Goal: Task Accomplishment & Management: Use online tool/utility

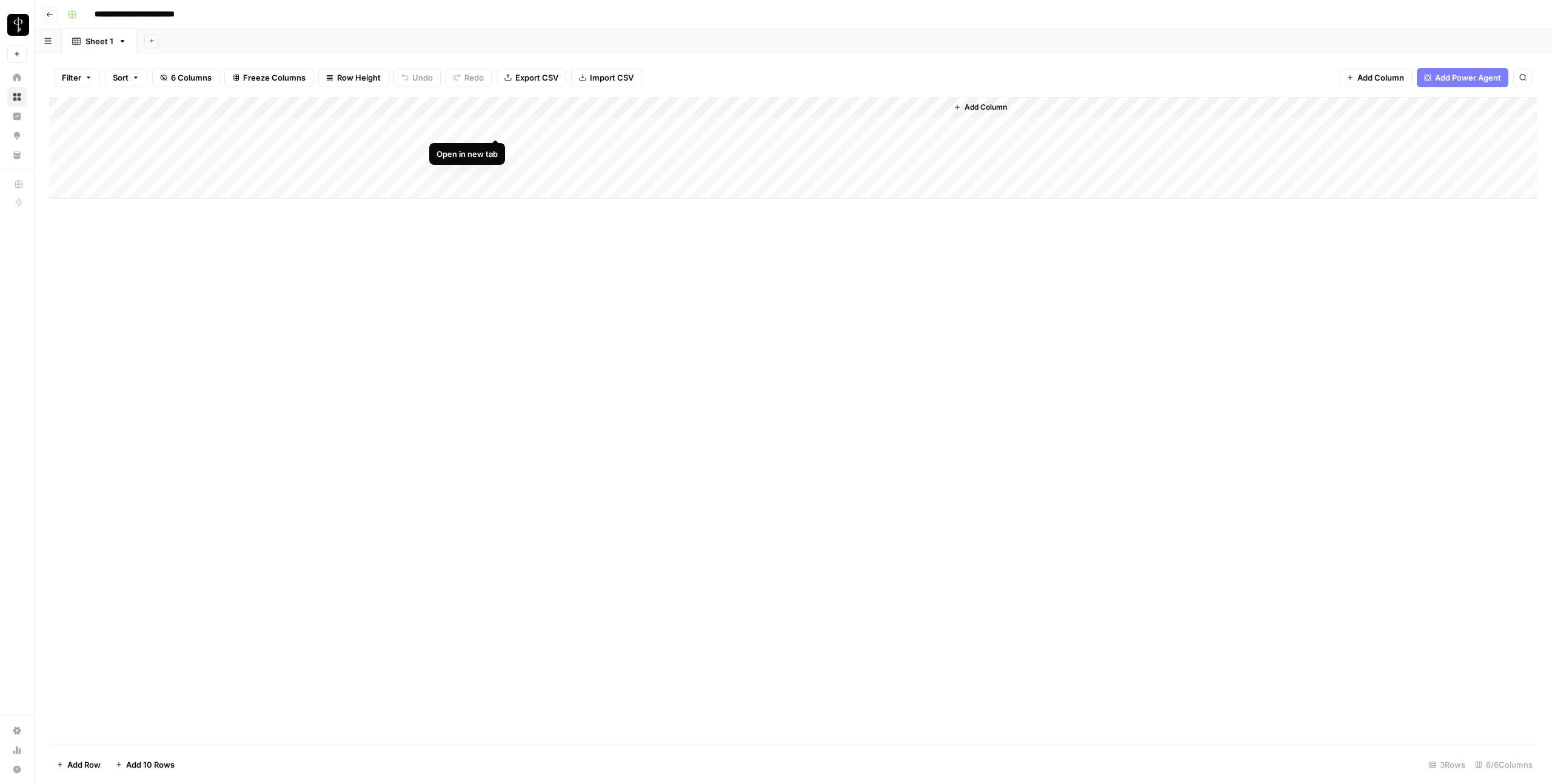
click at [497, 125] on div "Add Column" at bounding box center [793, 148] width 1488 height 102
click at [497, 148] on div "Add Column" at bounding box center [793, 148] width 1488 height 102
click at [496, 168] on div "Add Column" at bounding box center [793, 148] width 1488 height 102
click at [57, 16] on button "Go back" at bounding box center [50, 14] width 16 height 16
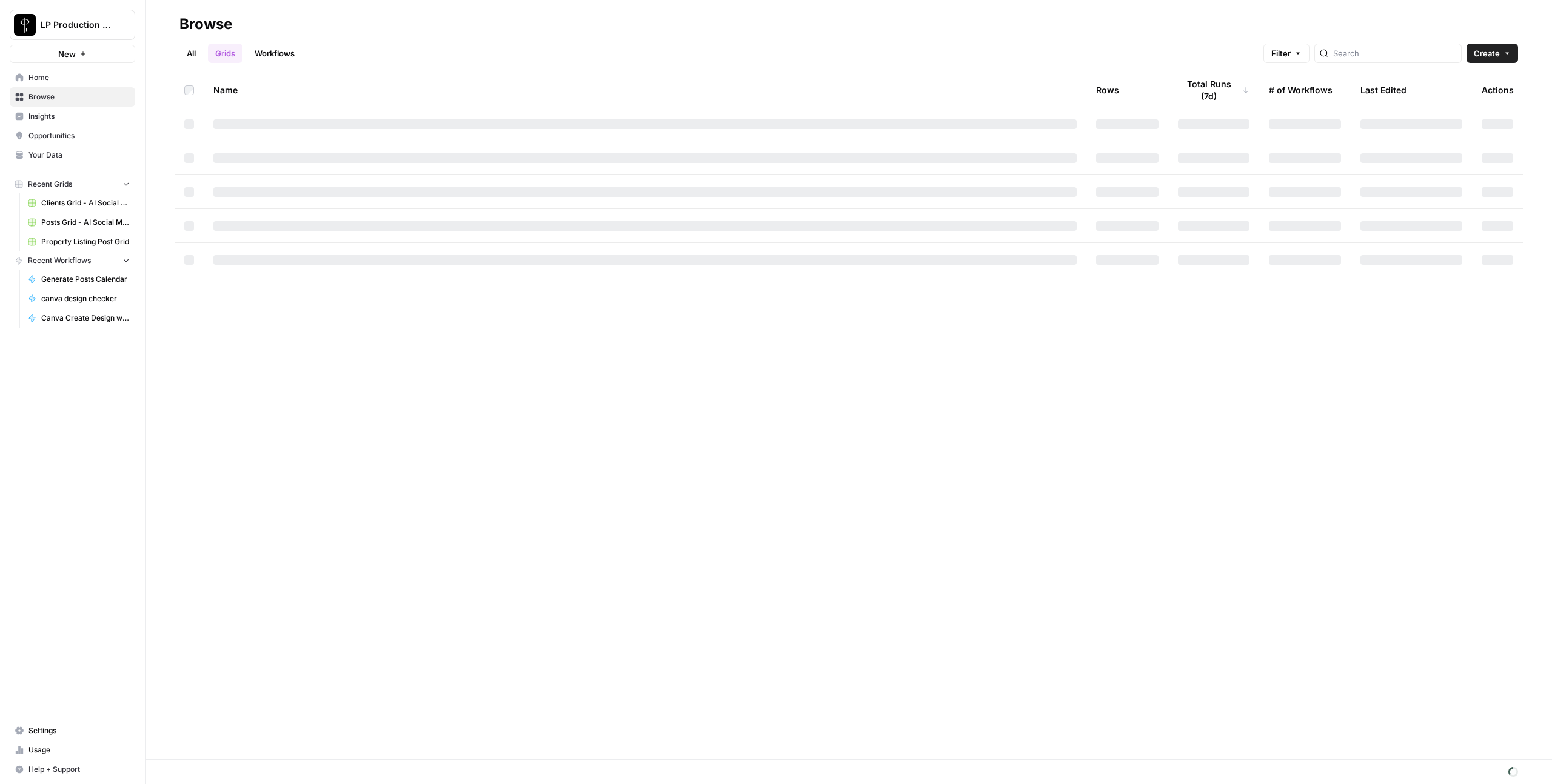
click at [51, 100] on span "Browse" at bounding box center [78, 96] width 101 height 11
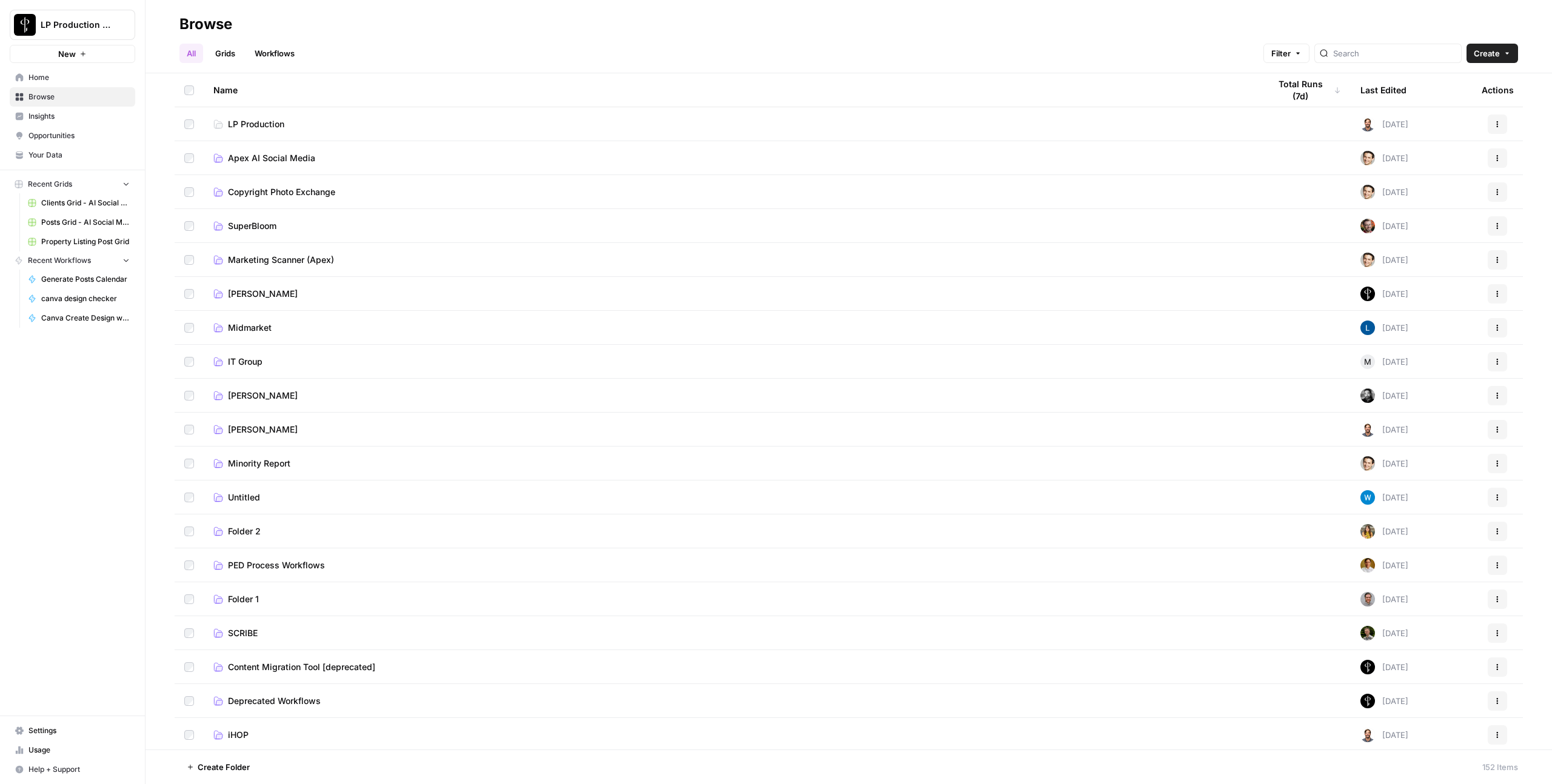
click at [257, 149] on td "Apex AI Social Media" at bounding box center [732, 158] width 1056 height 33
click at [262, 159] on span "Apex AI Social Media" at bounding box center [272, 158] width 87 height 12
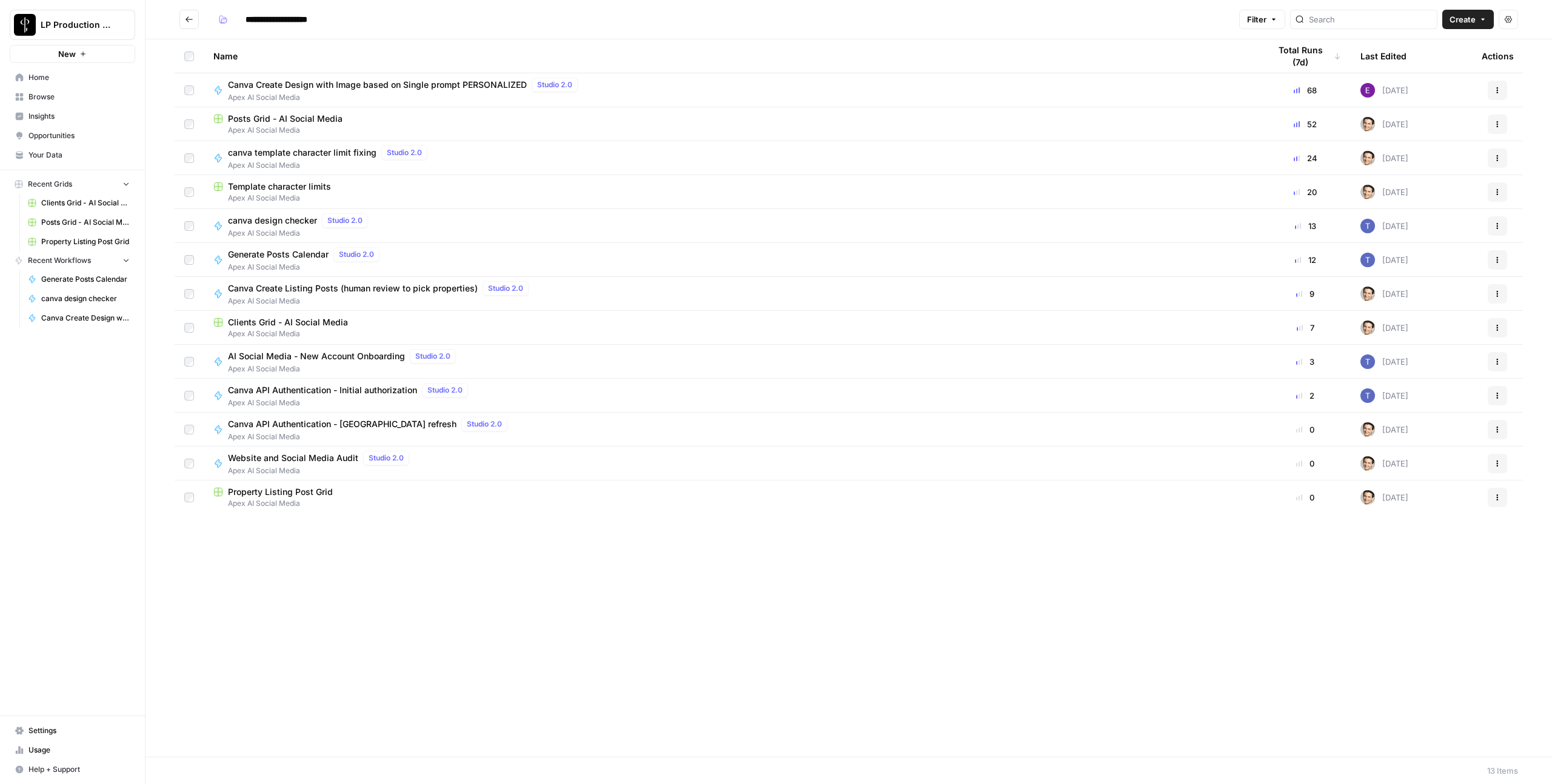
click at [254, 127] on span "Apex AI Social Media" at bounding box center [732, 130] width 1037 height 11
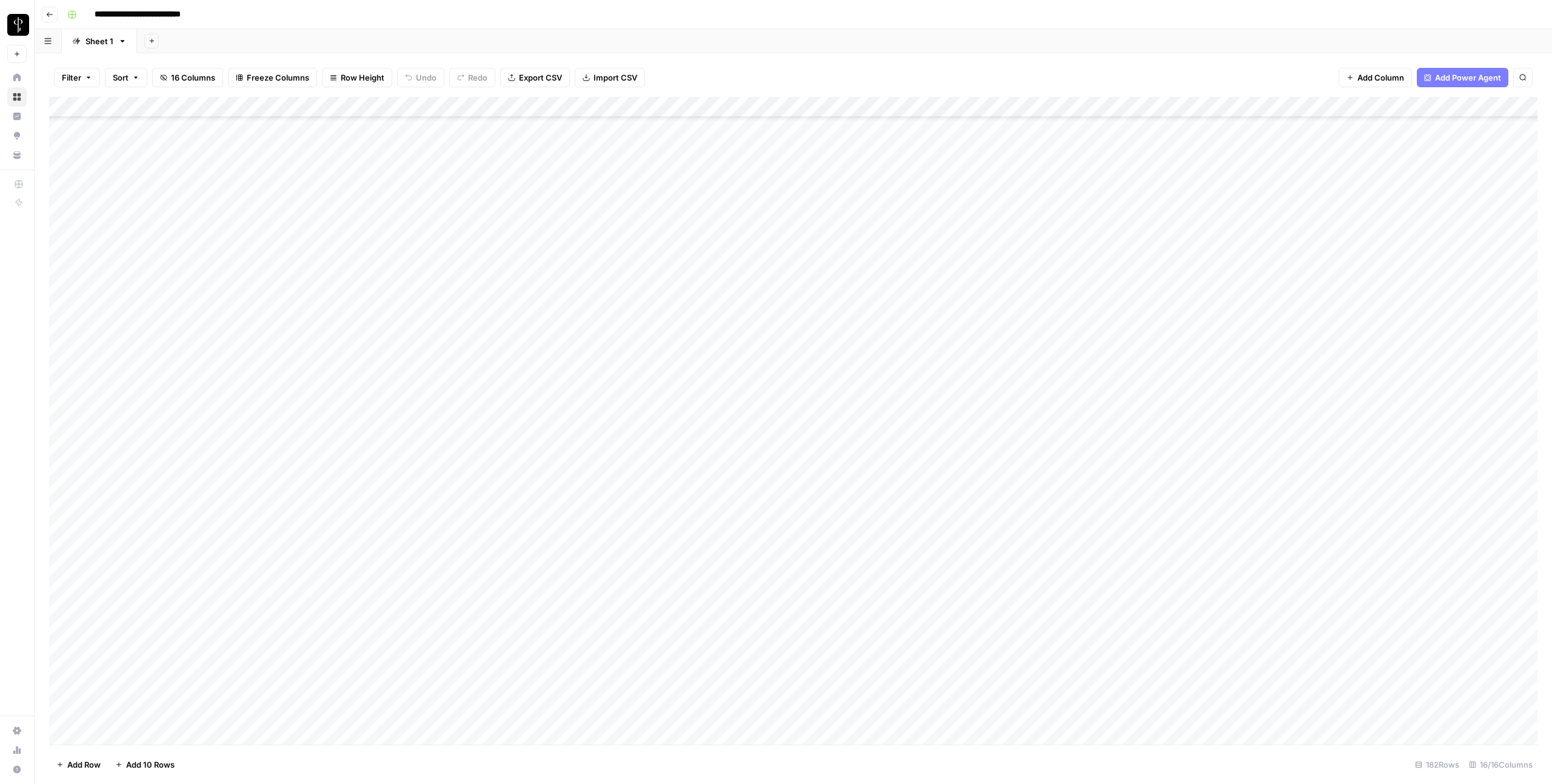
scroll to position [3142, 0]
click at [1105, 488] on div "Add Column" at bounding box center [793, 421] width 1488 height 648
click at [1105, 485] on div "Add Column" at bounding box center [793, 421] width 1488 height 648
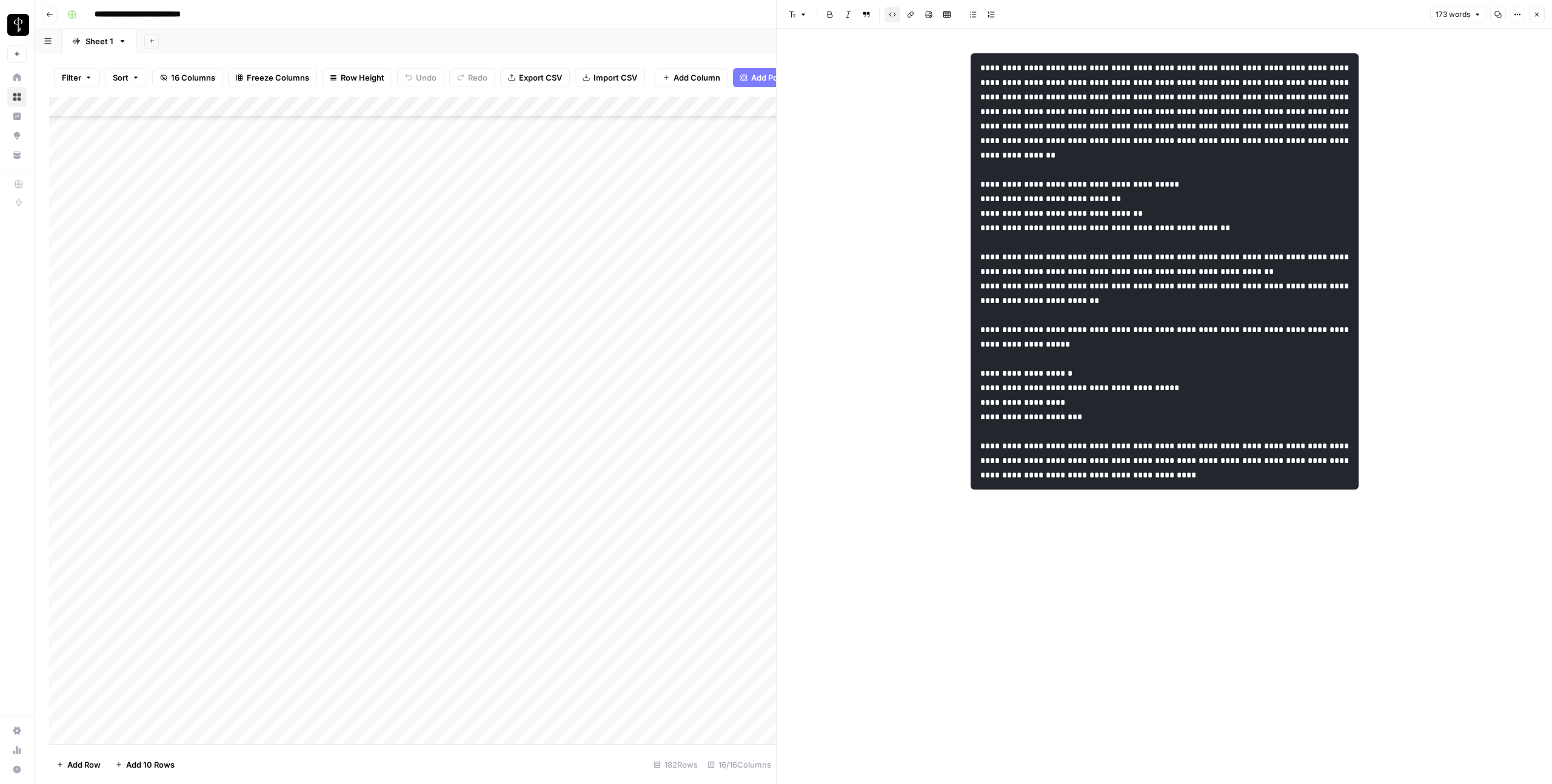
click at [1105, 15] on button "Close" at bounding box center [1537, 14] width 16 height 16
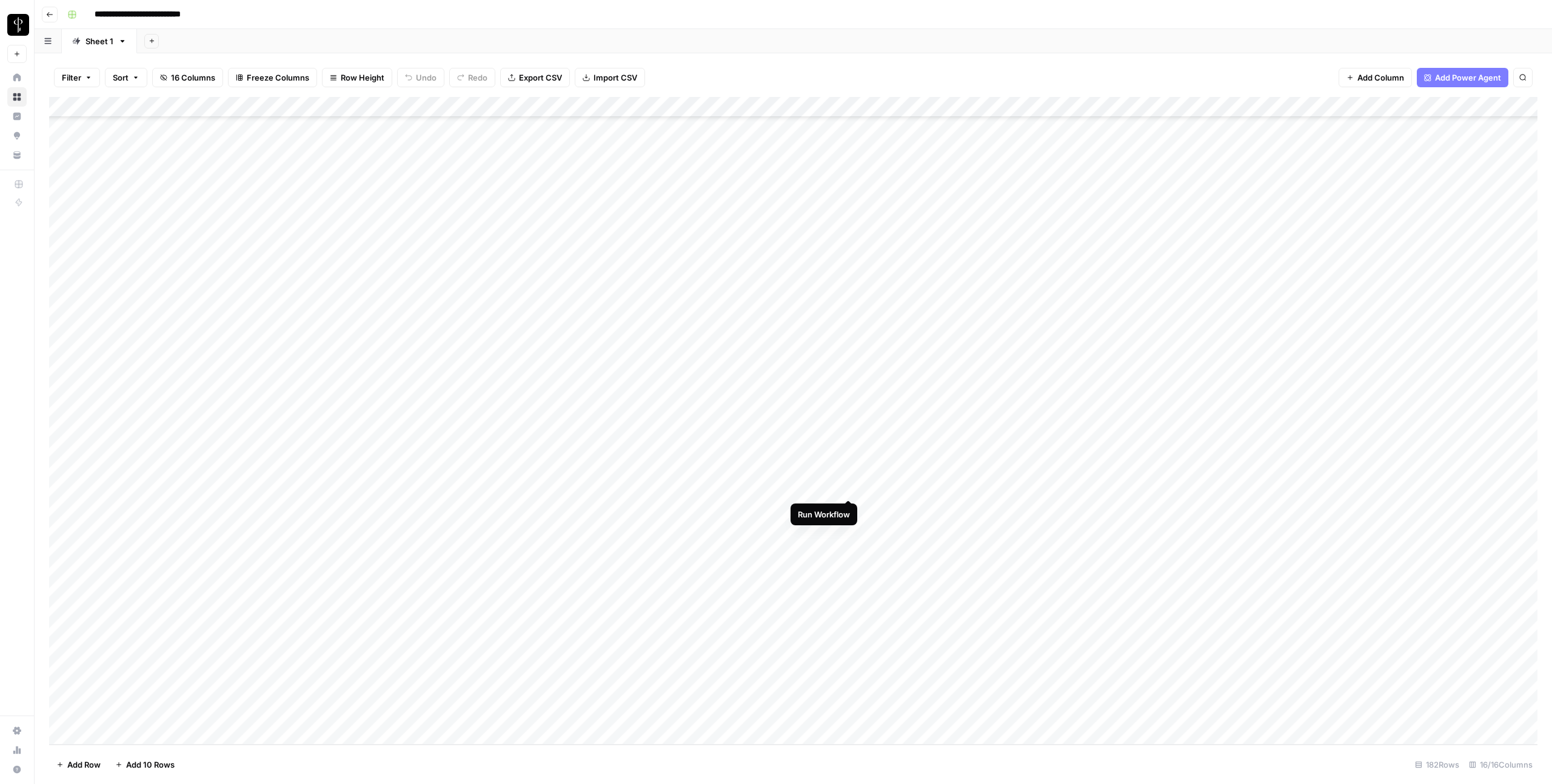
click at [851, 487] on div "Add Column" at bounding box center [793, 421] width 1488 height 648
click at [1023, 509] on div "Add Column" at bounding box center [793, 421] width 1488 height 648
click at [1025, 487] on div "Add Column" at bounding box center [793, 421] width 1488 height 648
click at [654, 488] on div "Add Column" at bounding box center [793, 421] width 1488 height 648
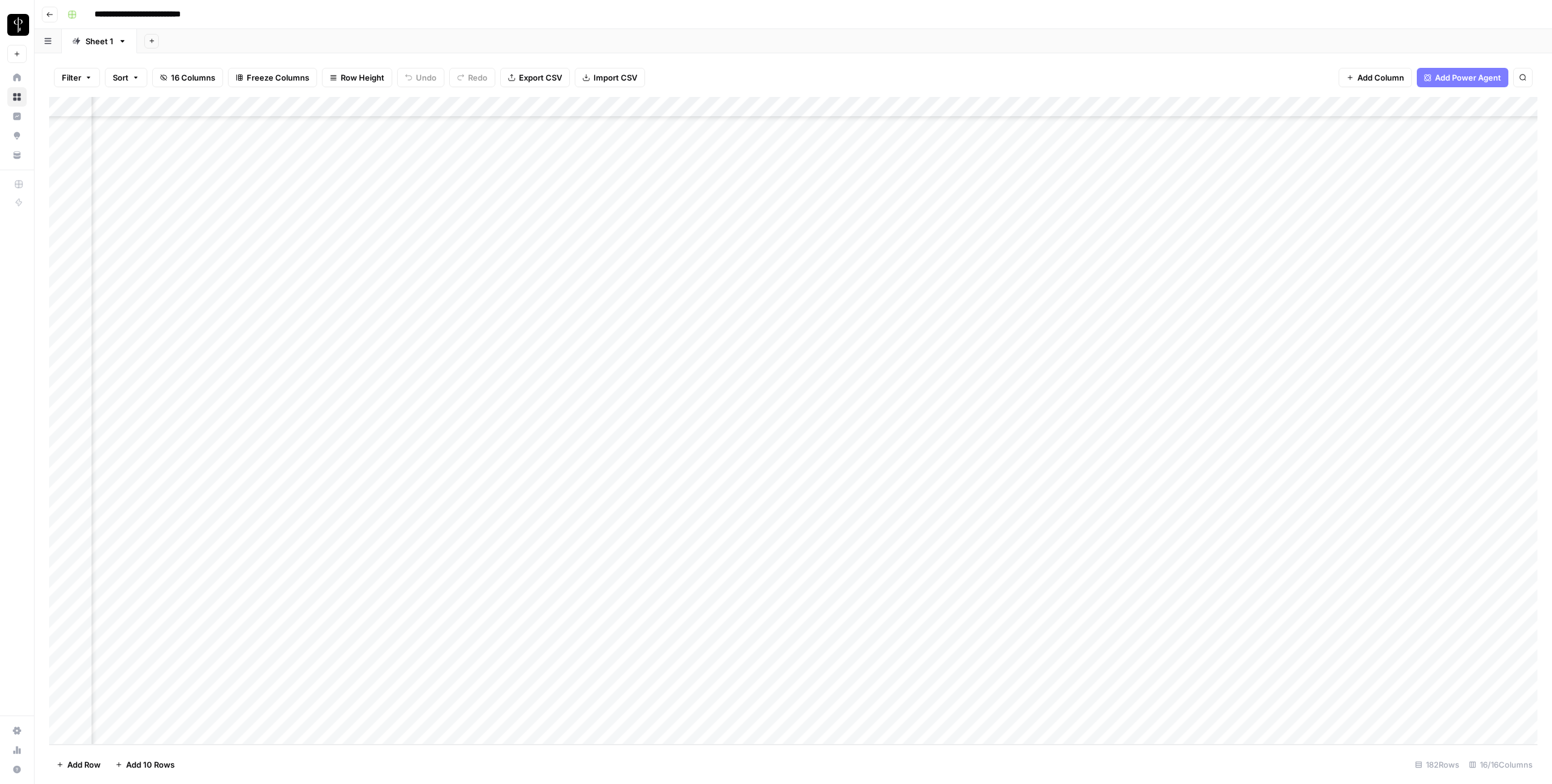
click at [654, 488] on div "Add Column" at bounding box center [793, 421] width 1488 height 648
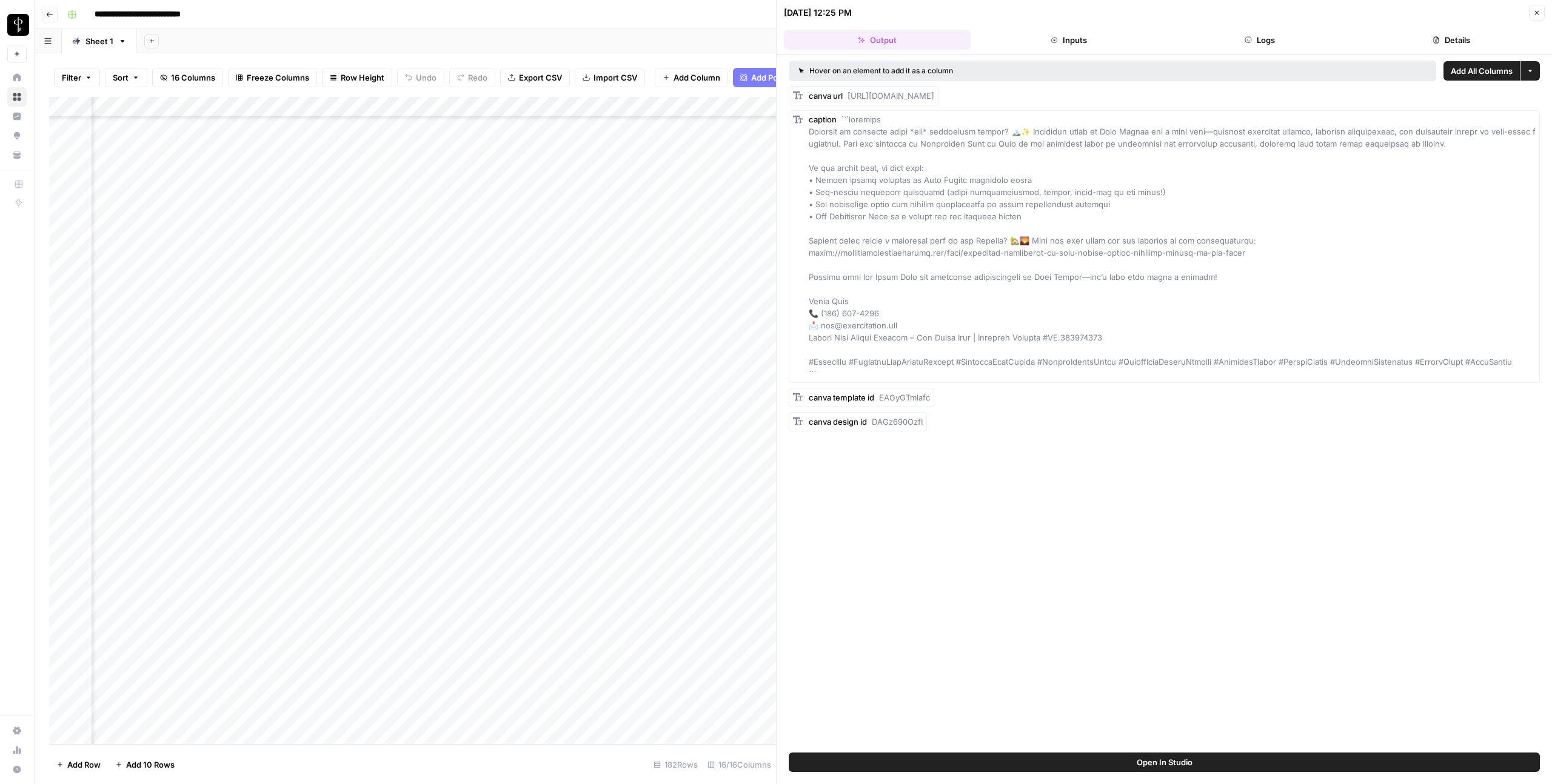
click at [1105, 37] on button "Logs" at bounding box center [1260, 40] width 186 height 19
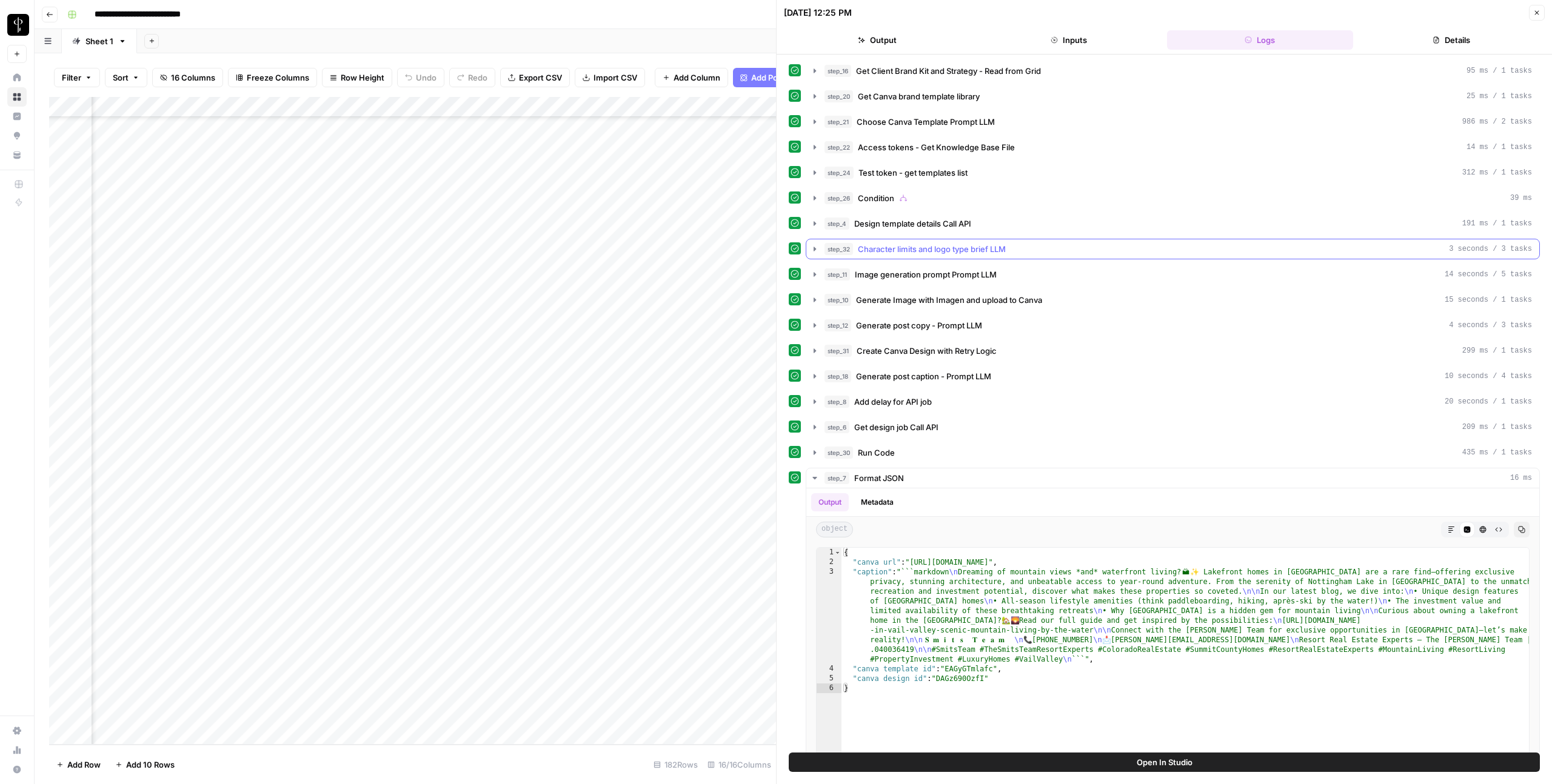
click at [817, 249] on icon "button" at bounding box center [815, 249] width 10 height 10
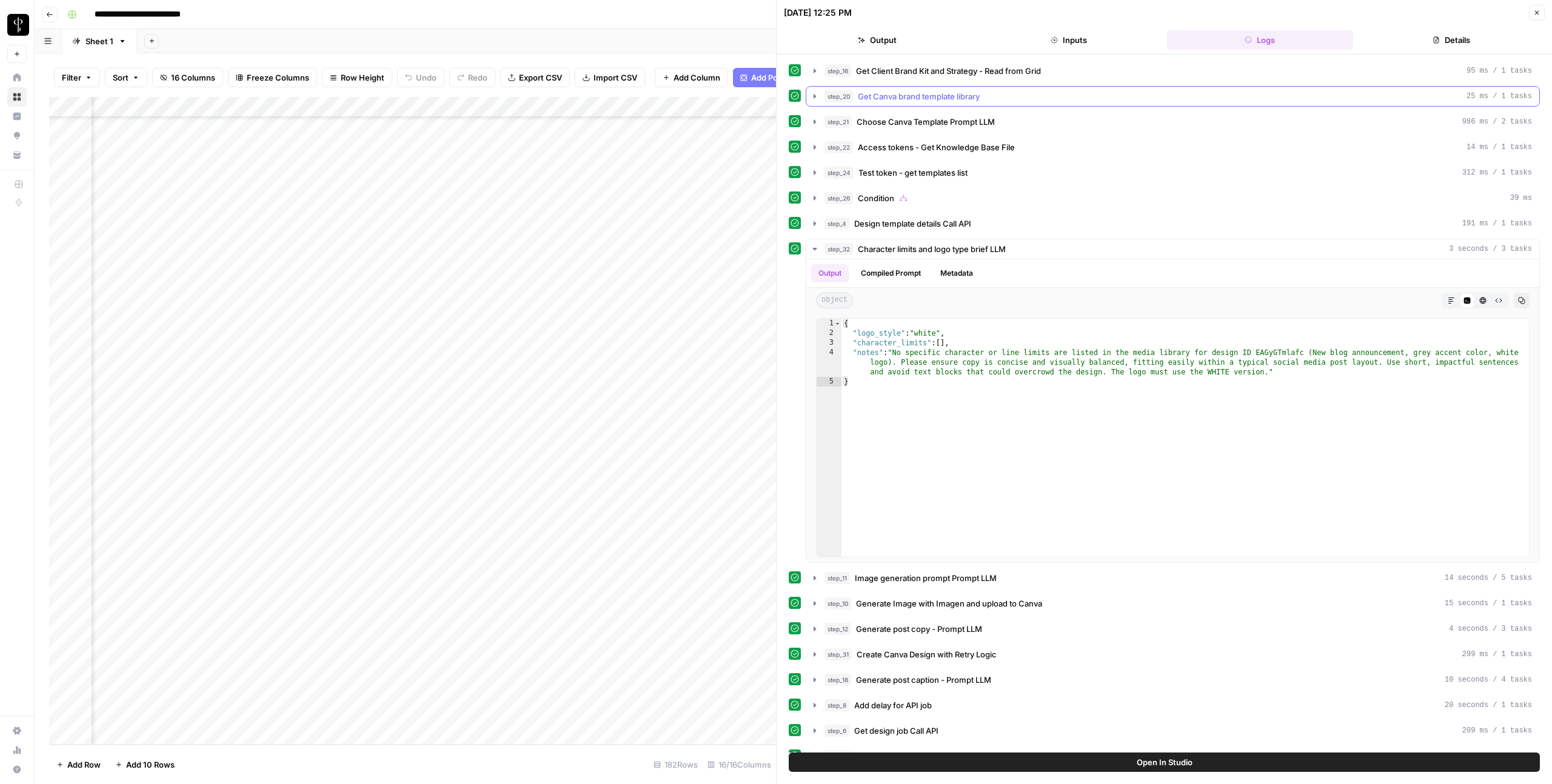
click at [817, 93] on icon "button" at bounding box center [815, 96] width 10 height 10
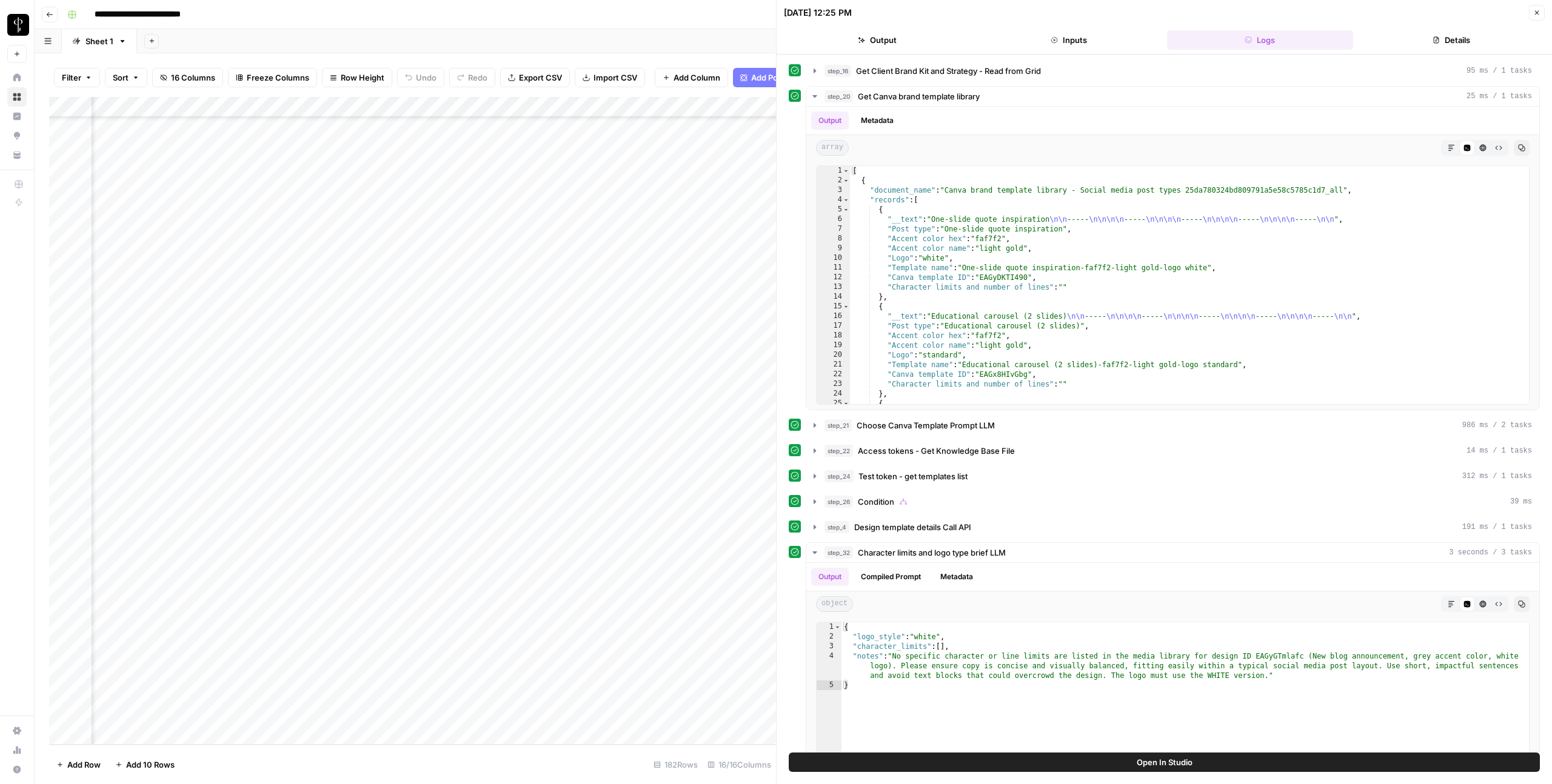
click at [757, 487] on div "Add Column" at bounding box center [412, 421] width 727 height 648
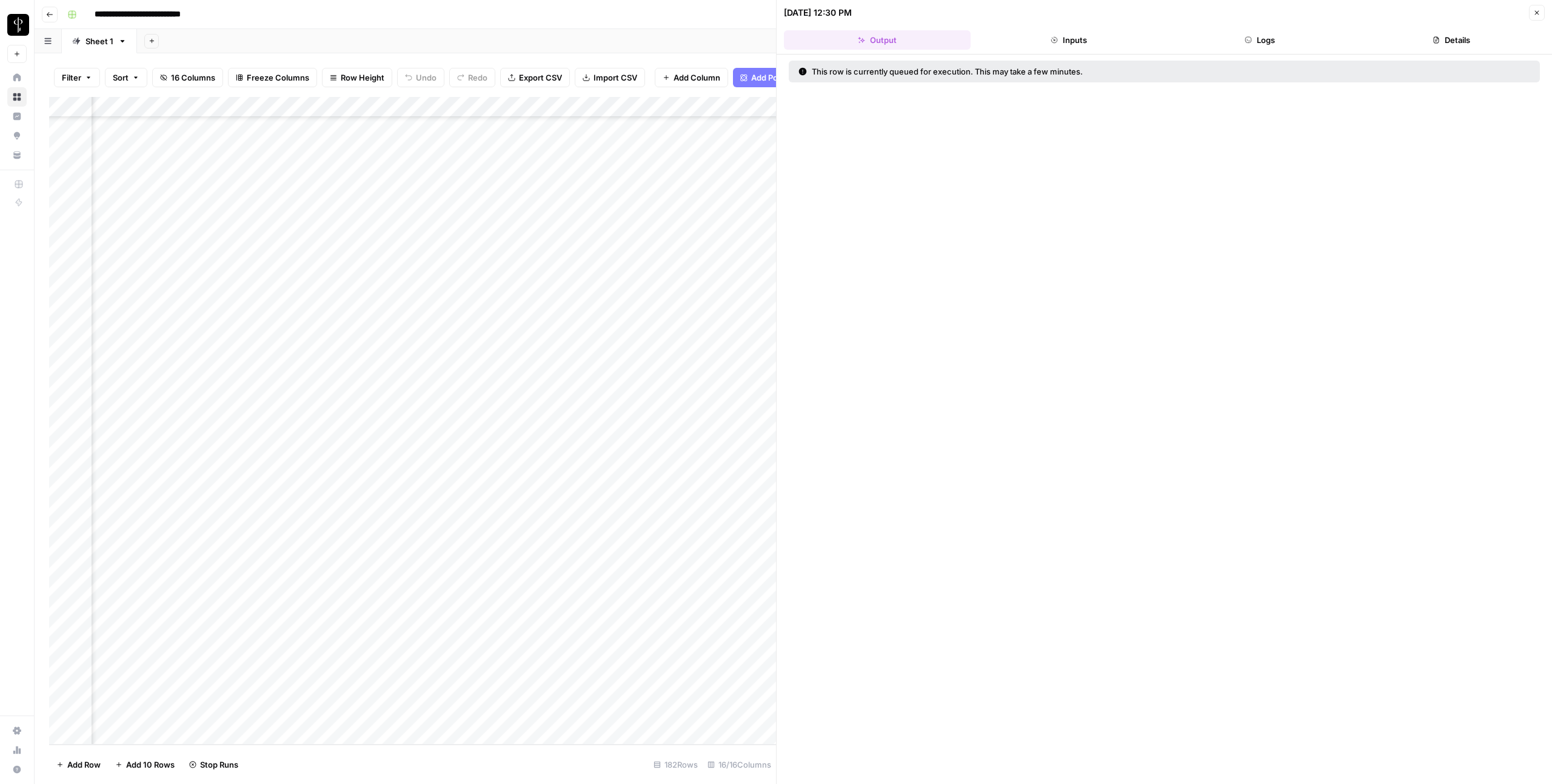
click at [1105, 48] on button "Logs" at bounding box center [1260, 40] width 186 height 19
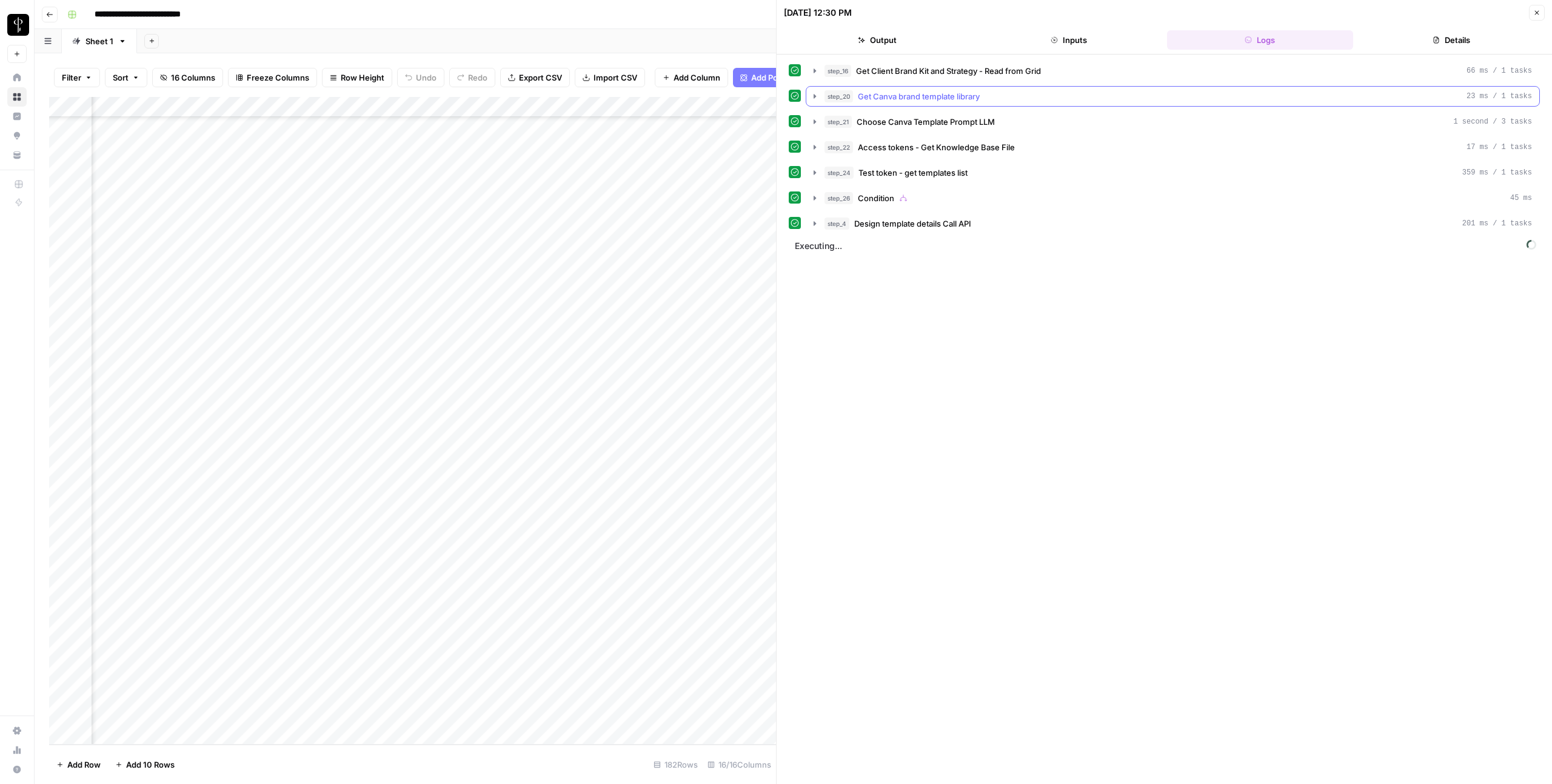
click at [1105, 101] on div "step_20 Get Canva brand template library 23 ms / 1 tasks" at bounding box center [1178, 96] width 708 height 12
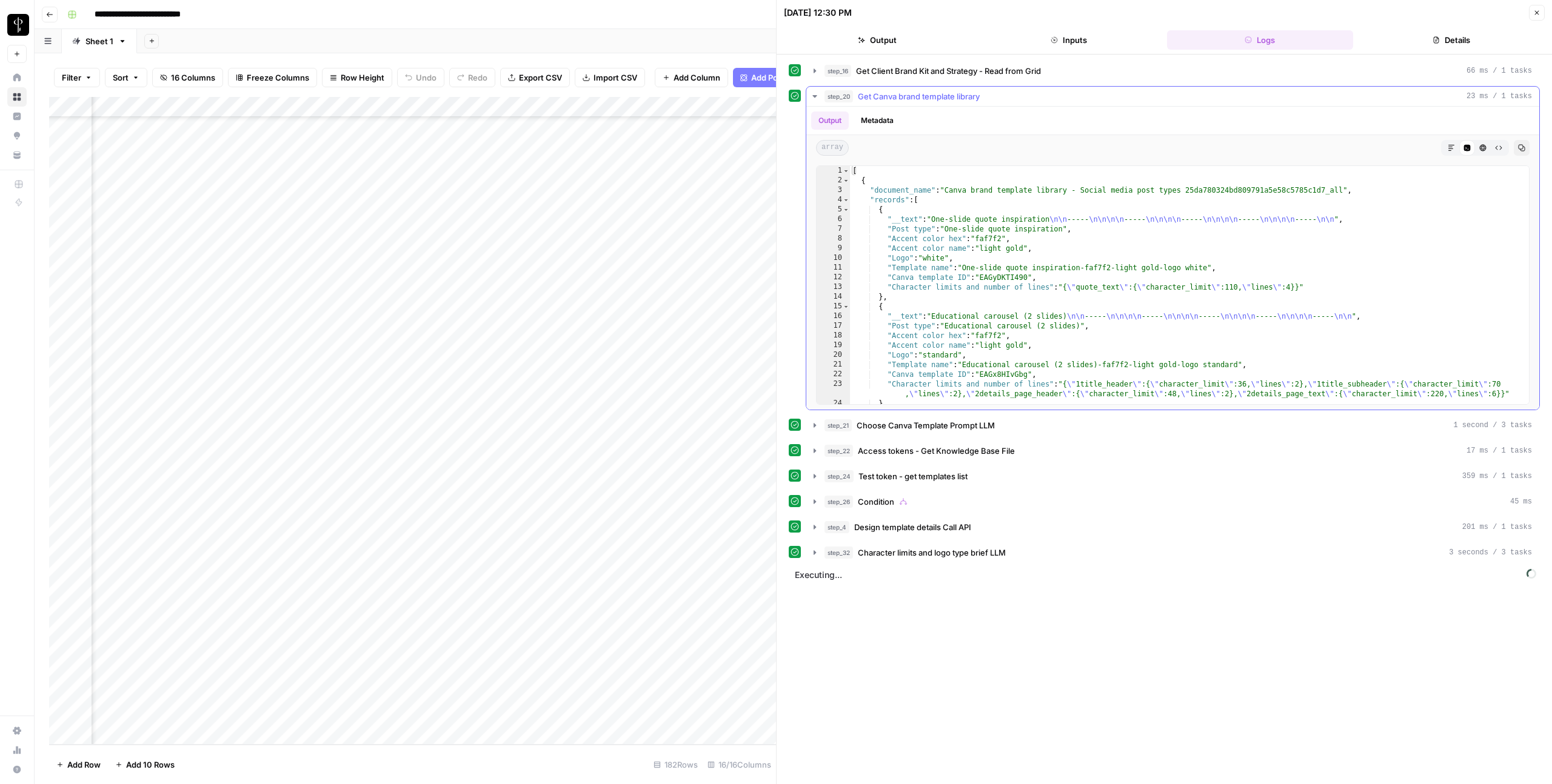
click at [1105, 101] on div "step_20 Get Canva brand template library 23 ms / 1 tasks" at bounding box center [1178, 96] width 708 height 12
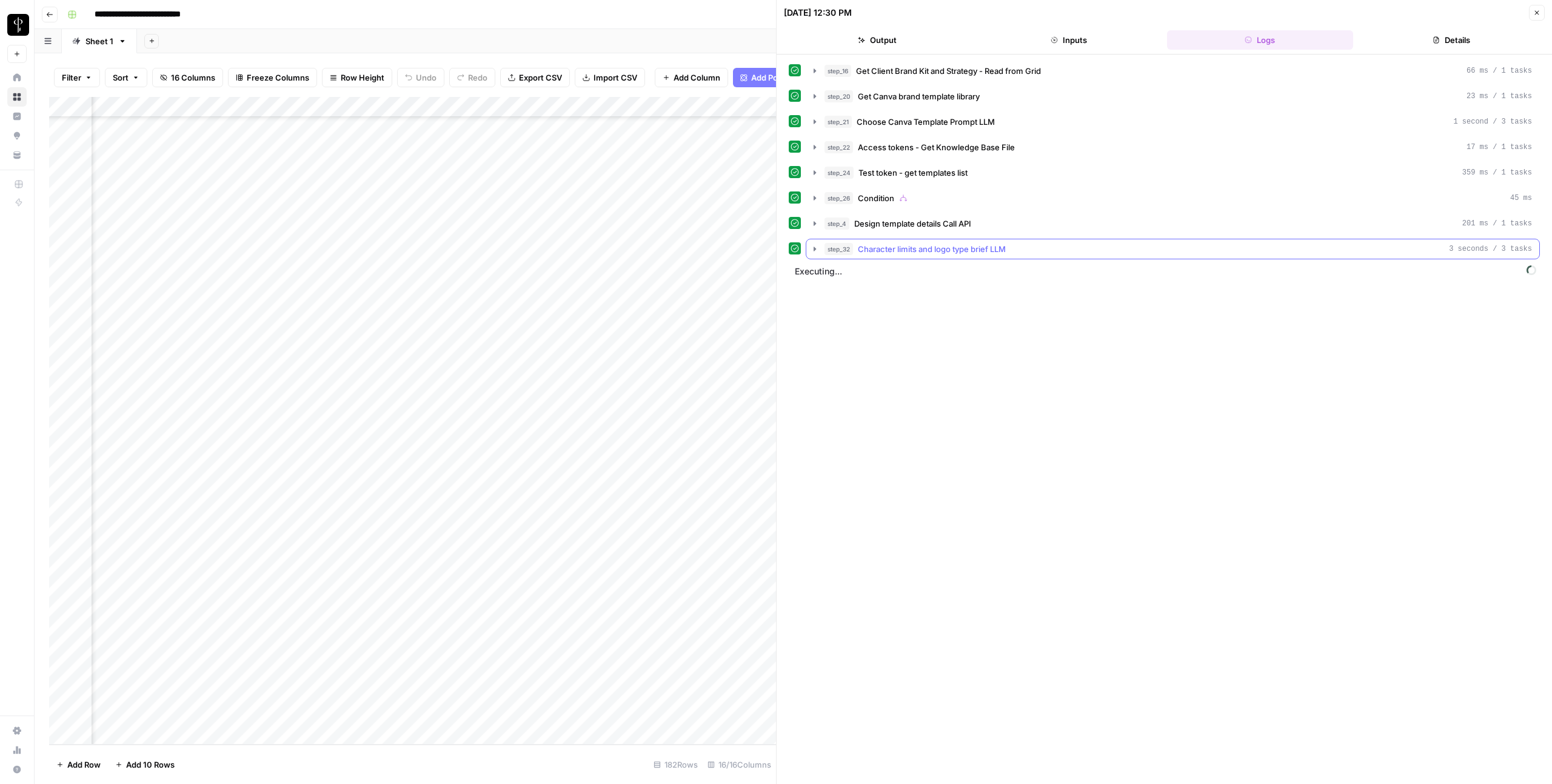
click at [1069, 249] on div "step_32 Character limits and logo type brief LLM 3 seconds / 3 tasks" at bounding box center [1178, 249] width 708 height 12
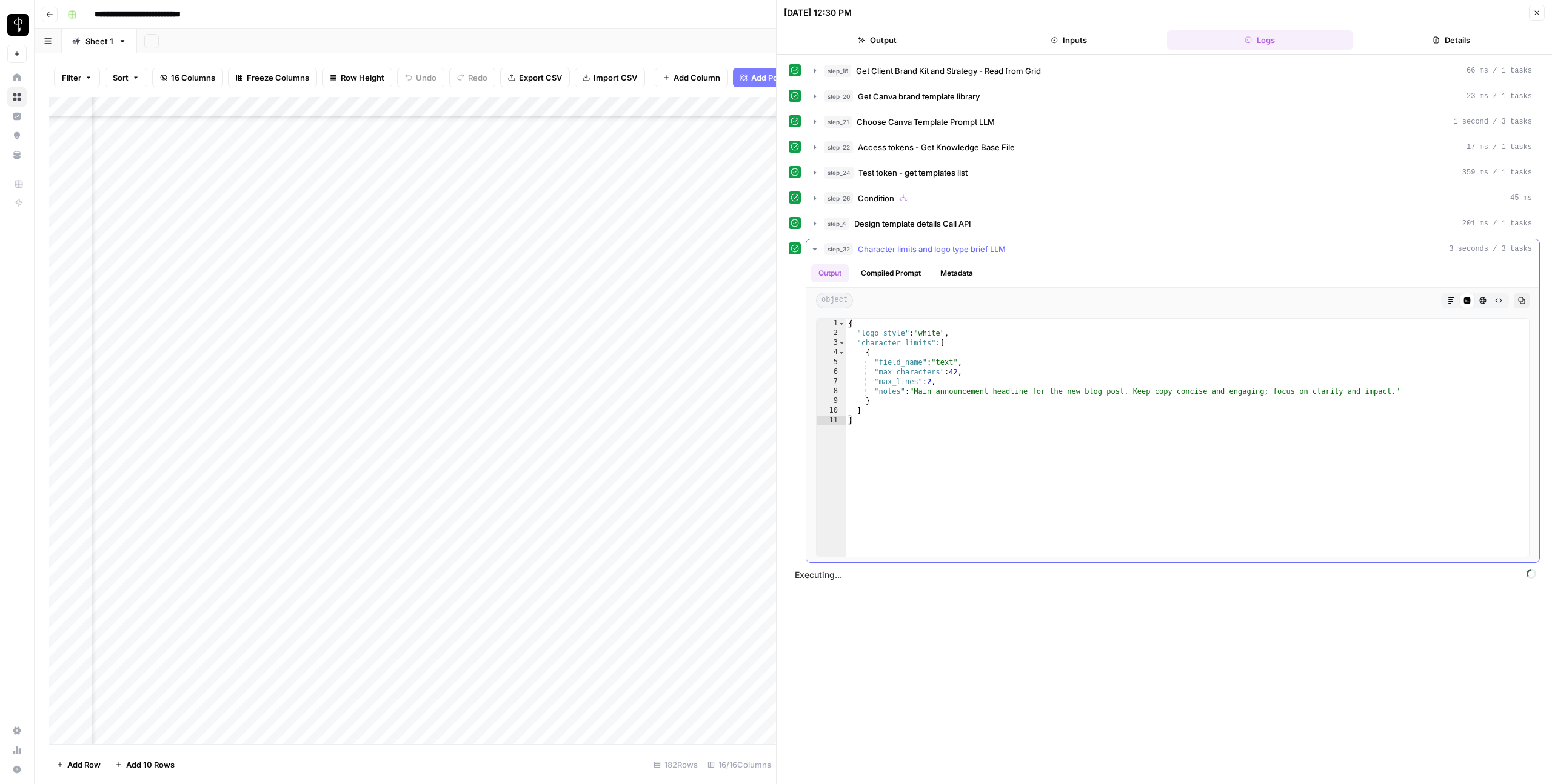
click at [1006, 249] on span "Character limits and logo type brief LLM" at bounding box center [932, 249] width 148 height 12
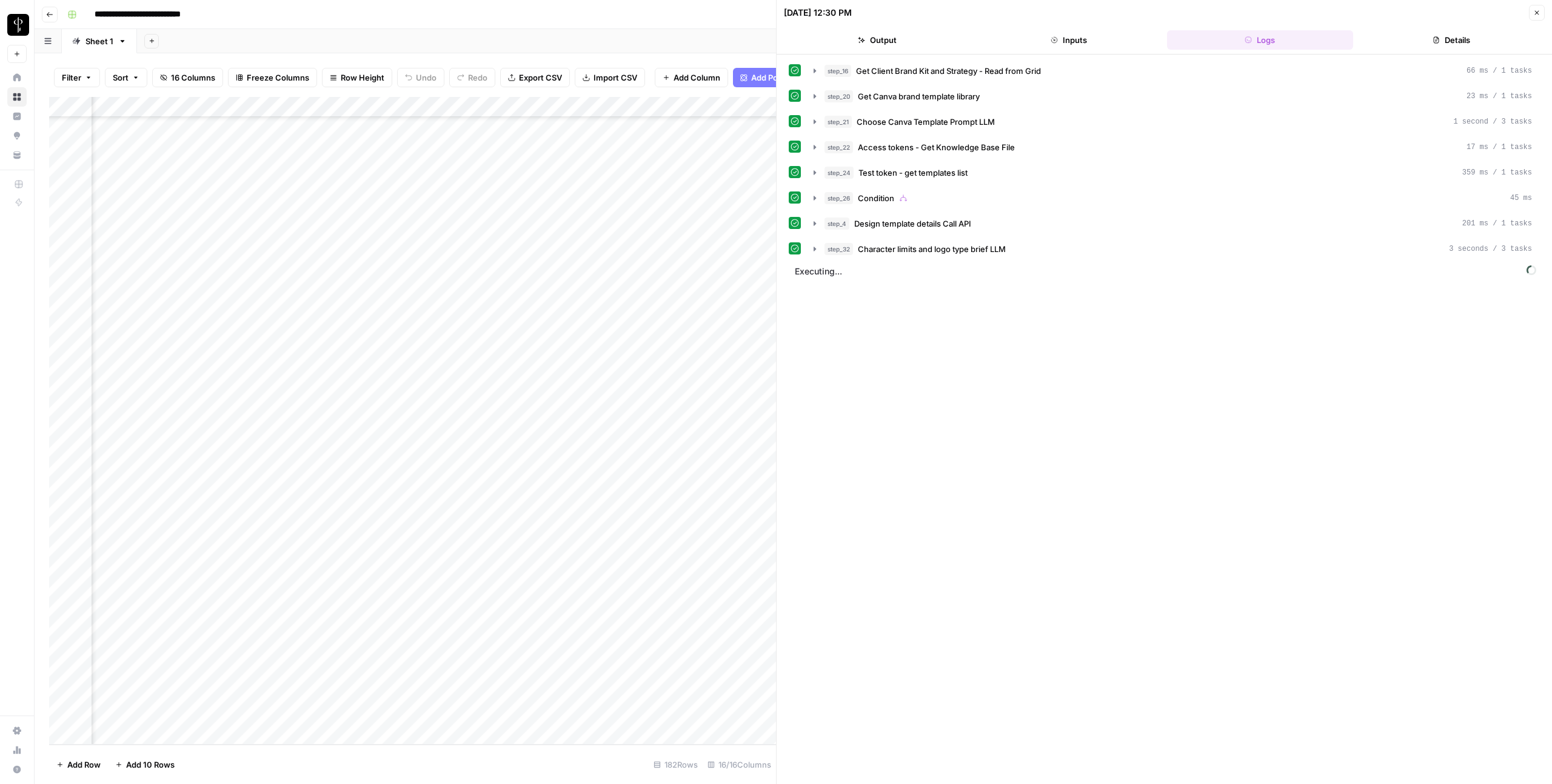
click at [1105, 13] on button "Close" at bounding box center [1537, 13] width 16 height 16
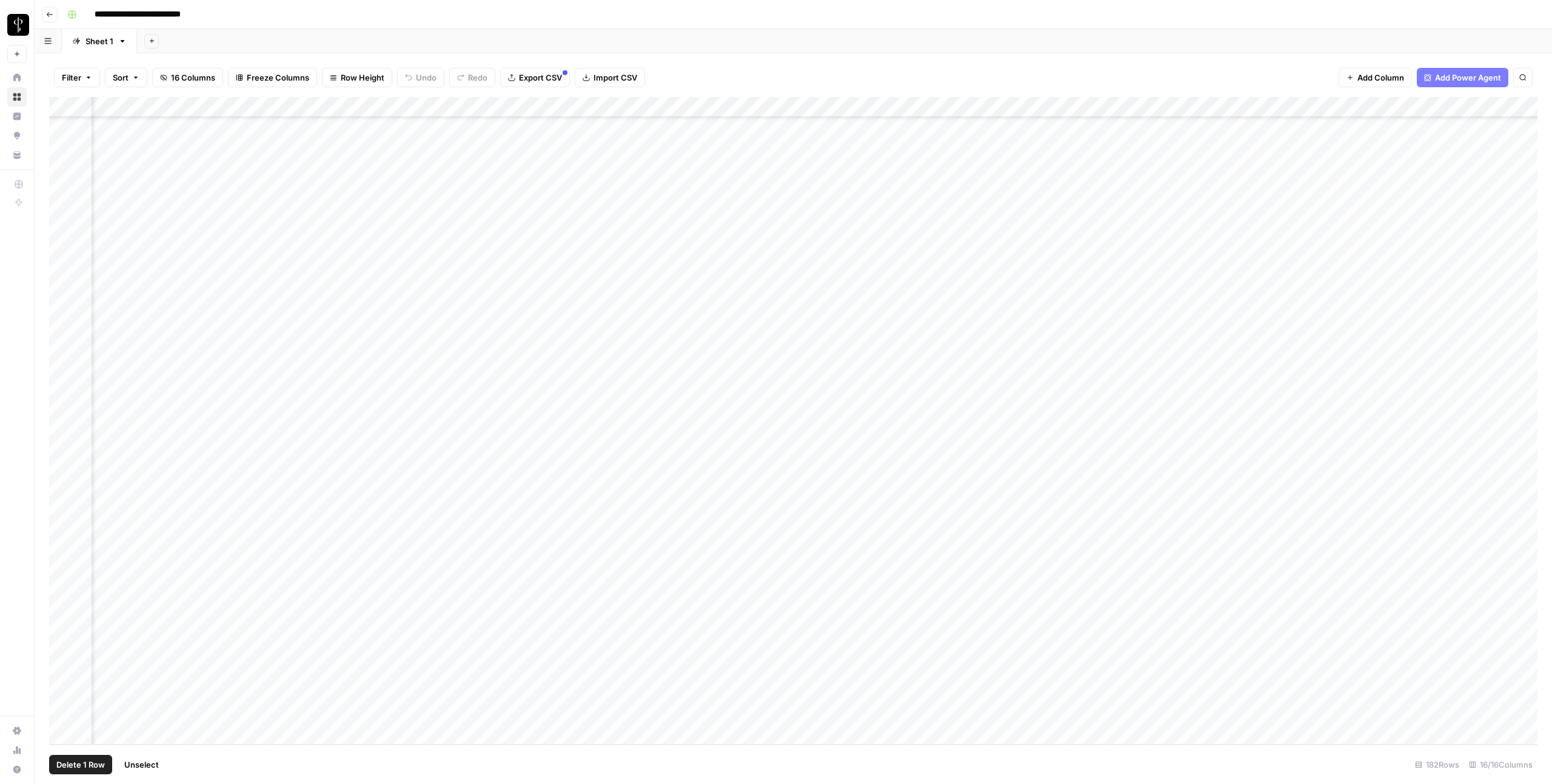
click at [64, 509] on div "Add Column" at bounding box center [793, 421] width 1488 height 648
click at [63, 714] on div "Add Column" at bounding box center [793, 421] width 1488 height 648
click at [754, 111] on div "Add Column" at bounding box center [793, 421] width 1488 height 648
click at [782, 182] on span "Selected Rows (11)" at bounding box center [796, 178] width 77 height 12
click at [1020, 510] on div "Add Column" at bounding box center [793, 421] width 1488 height 648
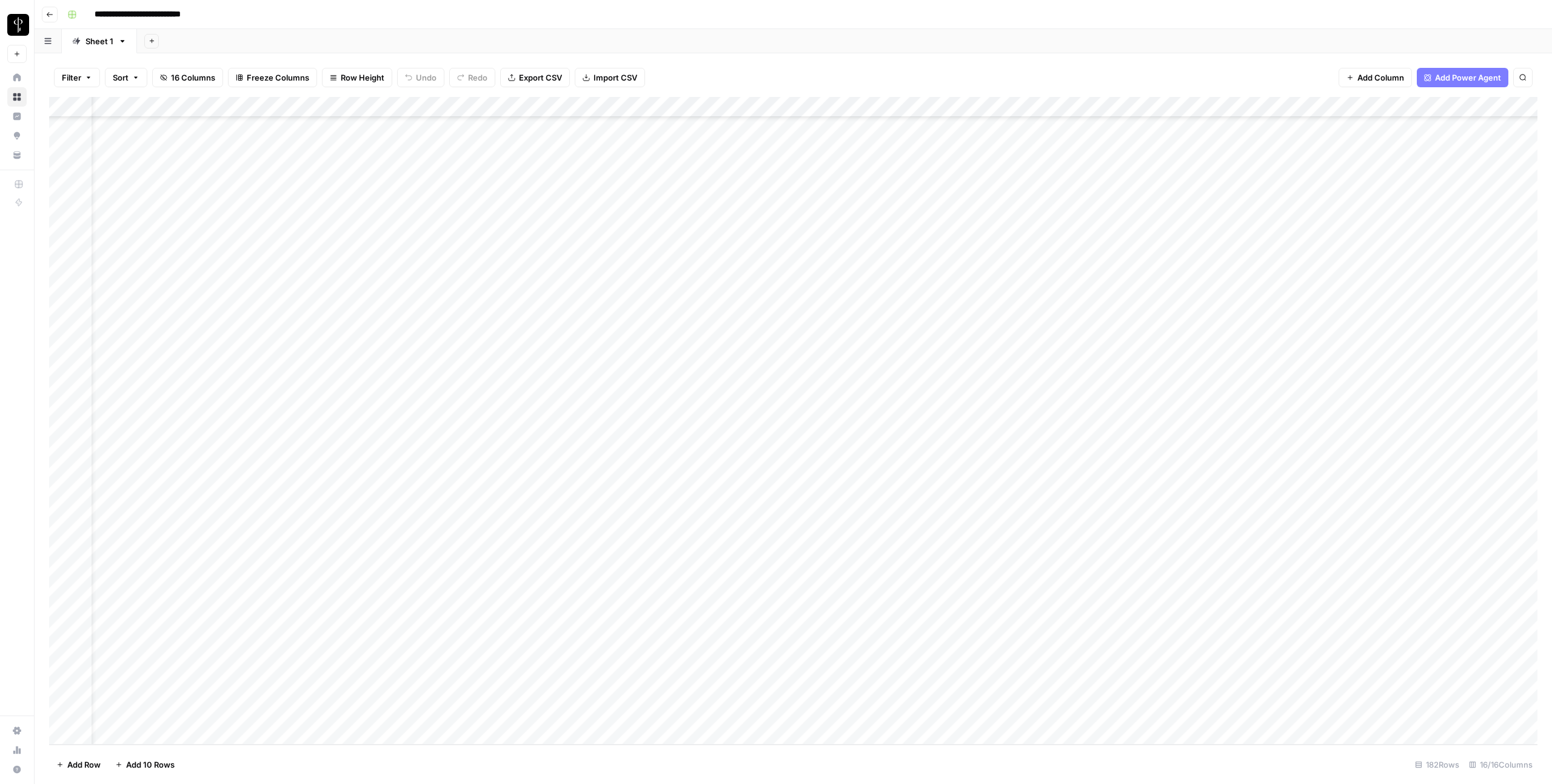
scroll to position [3142, 0]
click at [1105, 486] on div "Add Column" at bounding box center [793, 421] width 1488 height 648
click at [1105, 509] on div "Add Column" at bounding box center [793, 421] width 1488 height 648
click at [1105, 526] on div "Add Column" at bounding box center [793, 421] width 1488 height 648
click at [850, 531] on div "Add Column" at bounding box center [793, 421] width 1488 height 648
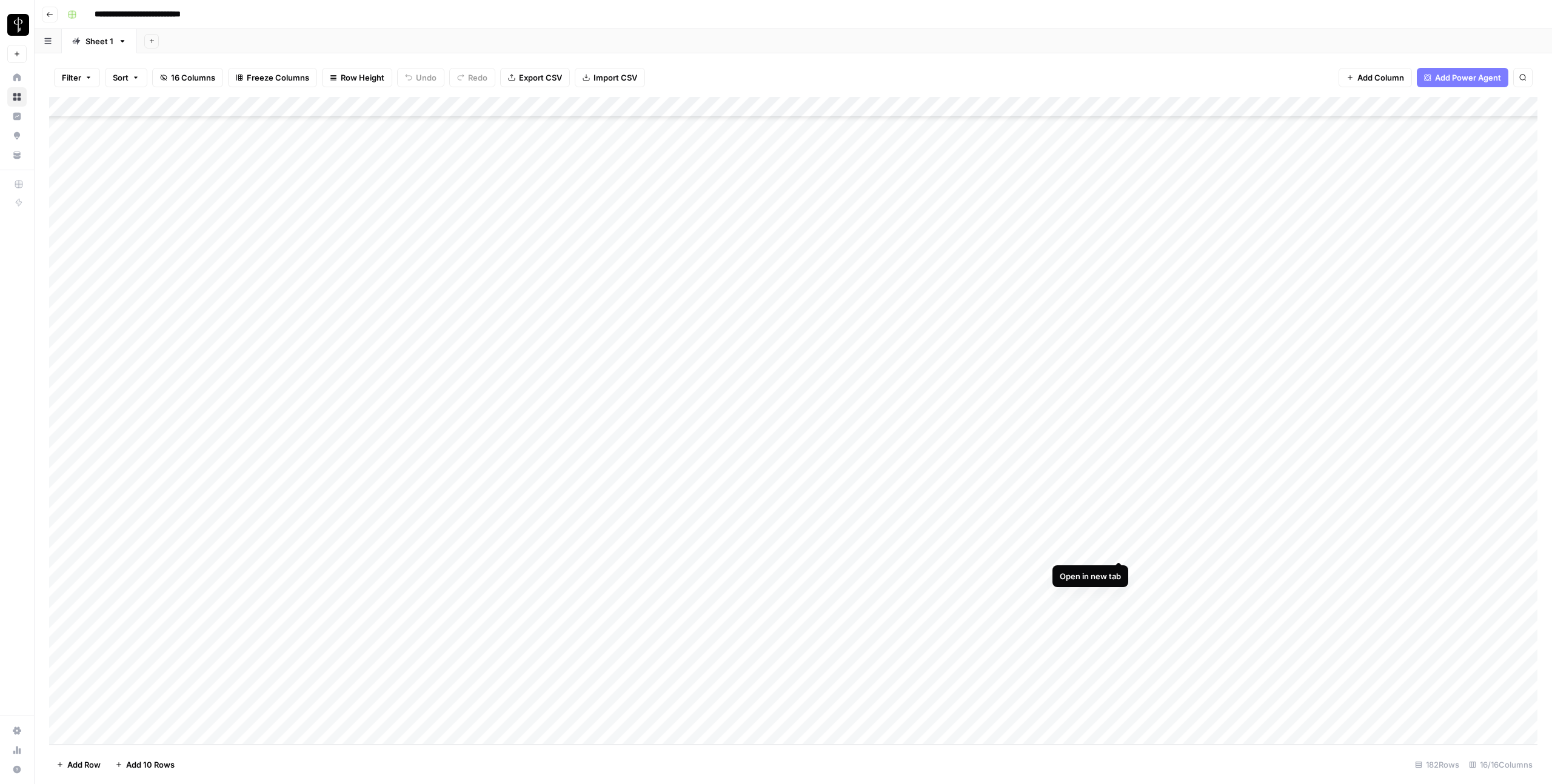
click at [1105, 549] on div "Add Column" at bounding box center [793, 421] width 1488 height 648
click at [55, 549] on div "Add Column" at bounding box center [793, 421] width 1488 height 648
click at [60, 548] on div "Add Column" at bounding box center [793, 421] width 1488 height 648
click at [87, 773] on button "Delete 1 Row" at bounding box center [80, 765] width 63 height 19
click at [735, 139] on span "Delete" at bounding box center [732, 139] width 26 height 12
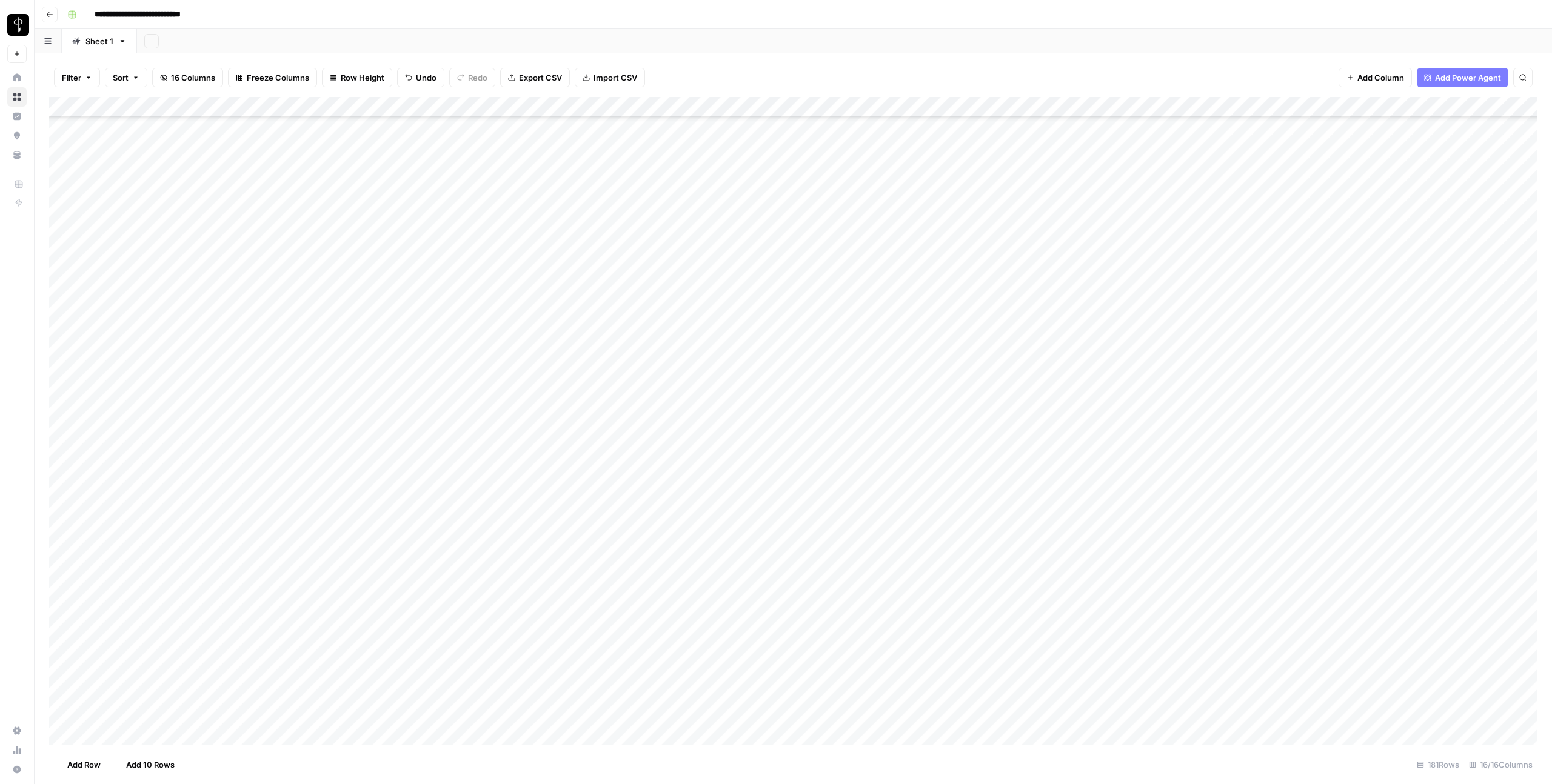
scroll to position [3122, 0]
click at [1105, 549] on div "Add Column" at bounding box center [793, 421] width 1488 height 648
click at [1105, 567] on div "Add Column" at bounding box center [793, 421] width 1488 height 648
click at [847, 571] on div "Add Column" at bounding box center [793, 421] width 1488 height 648
click at [851, 591] on div "Add Column" at bounding box center [793, 421] width 1488 height 648
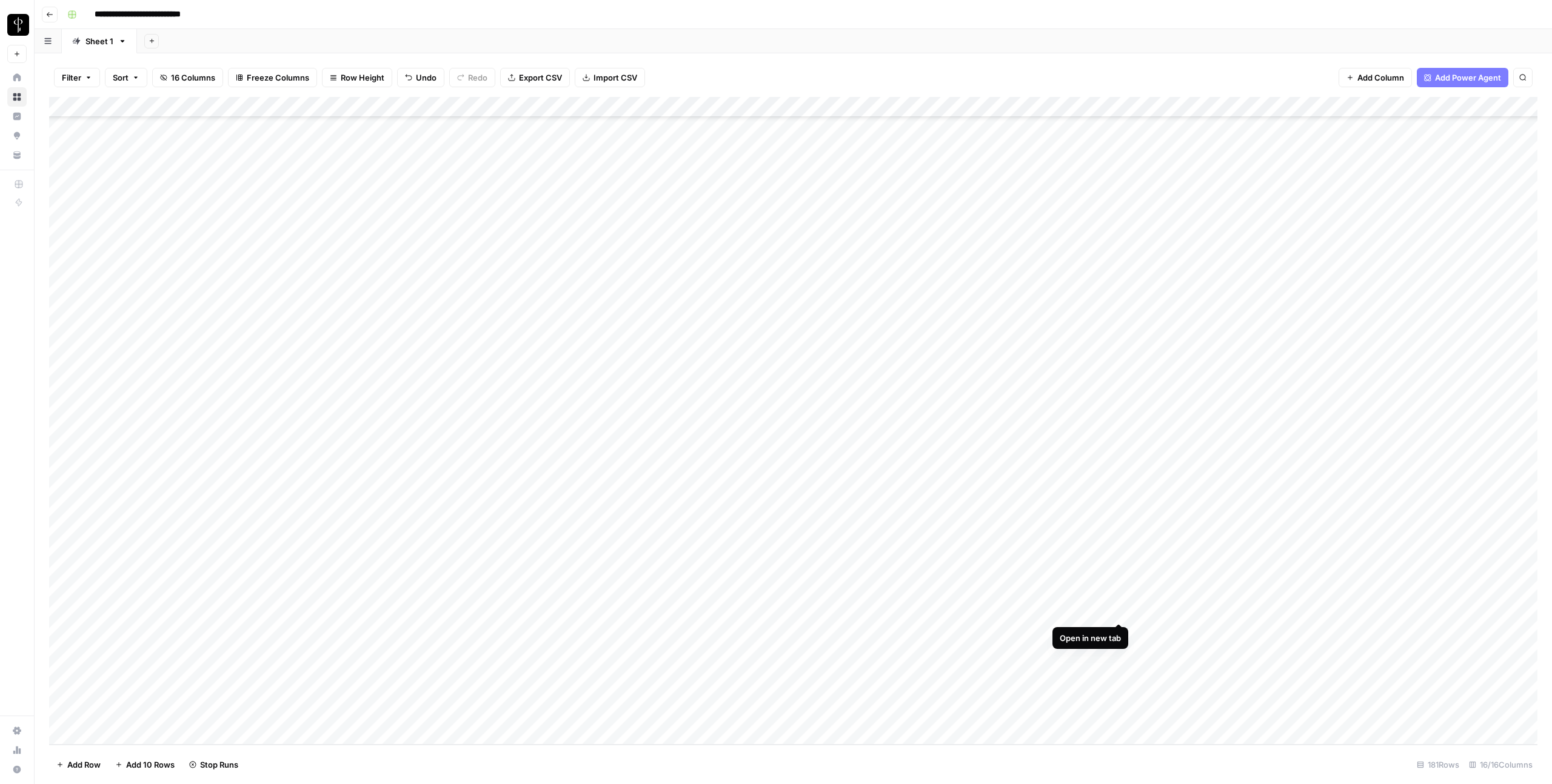
click at [1105, 612] on div "Add Column" at bounding box center [793, 421] width 1488 height 648
click at [761, 615] on div "Add Column" at bounding box center [793, 421] width 1488 height 648
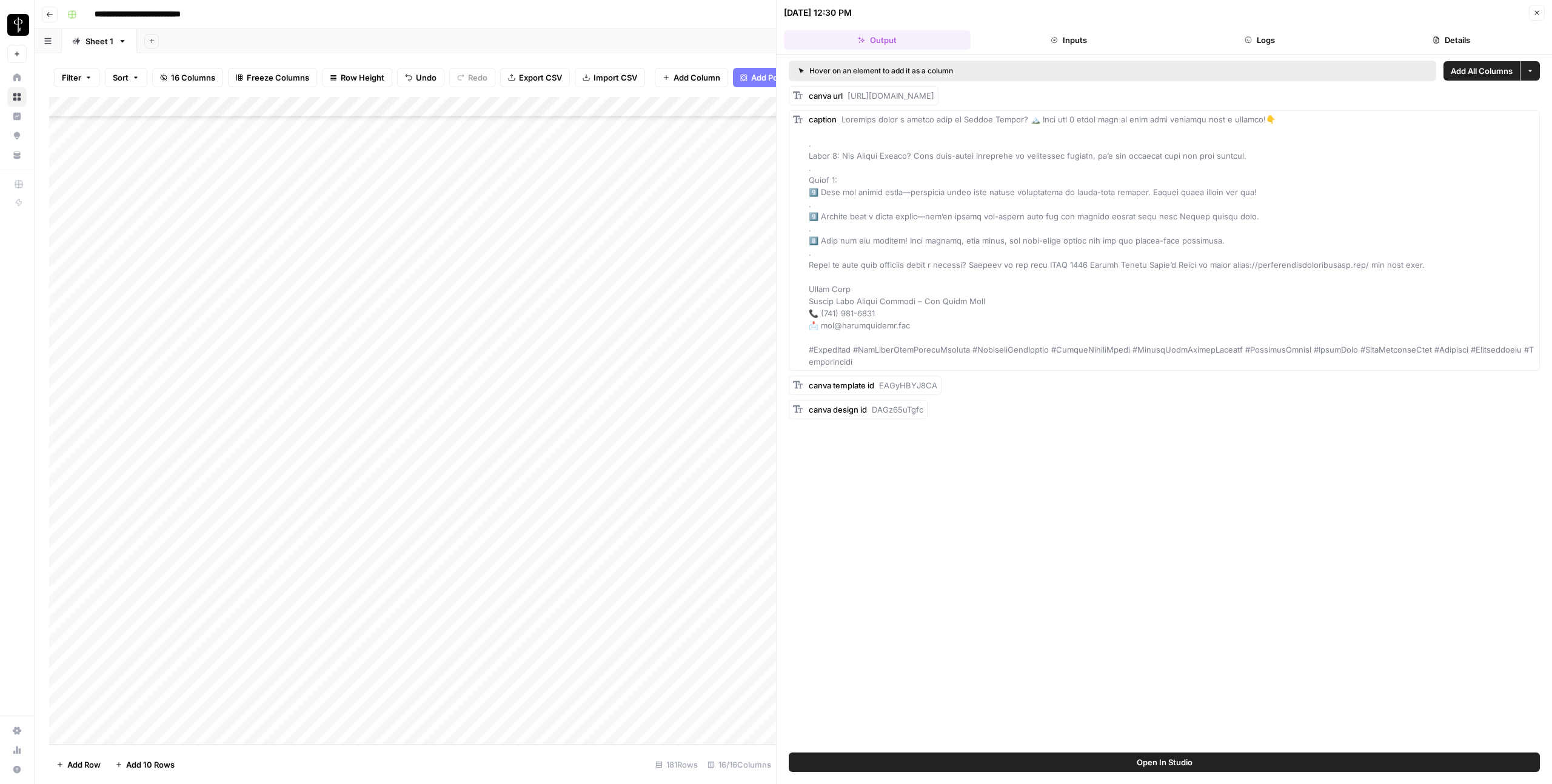
click at [1105, 44] on button "Logs" at bounding box center [1260, 40] width 186 height 19
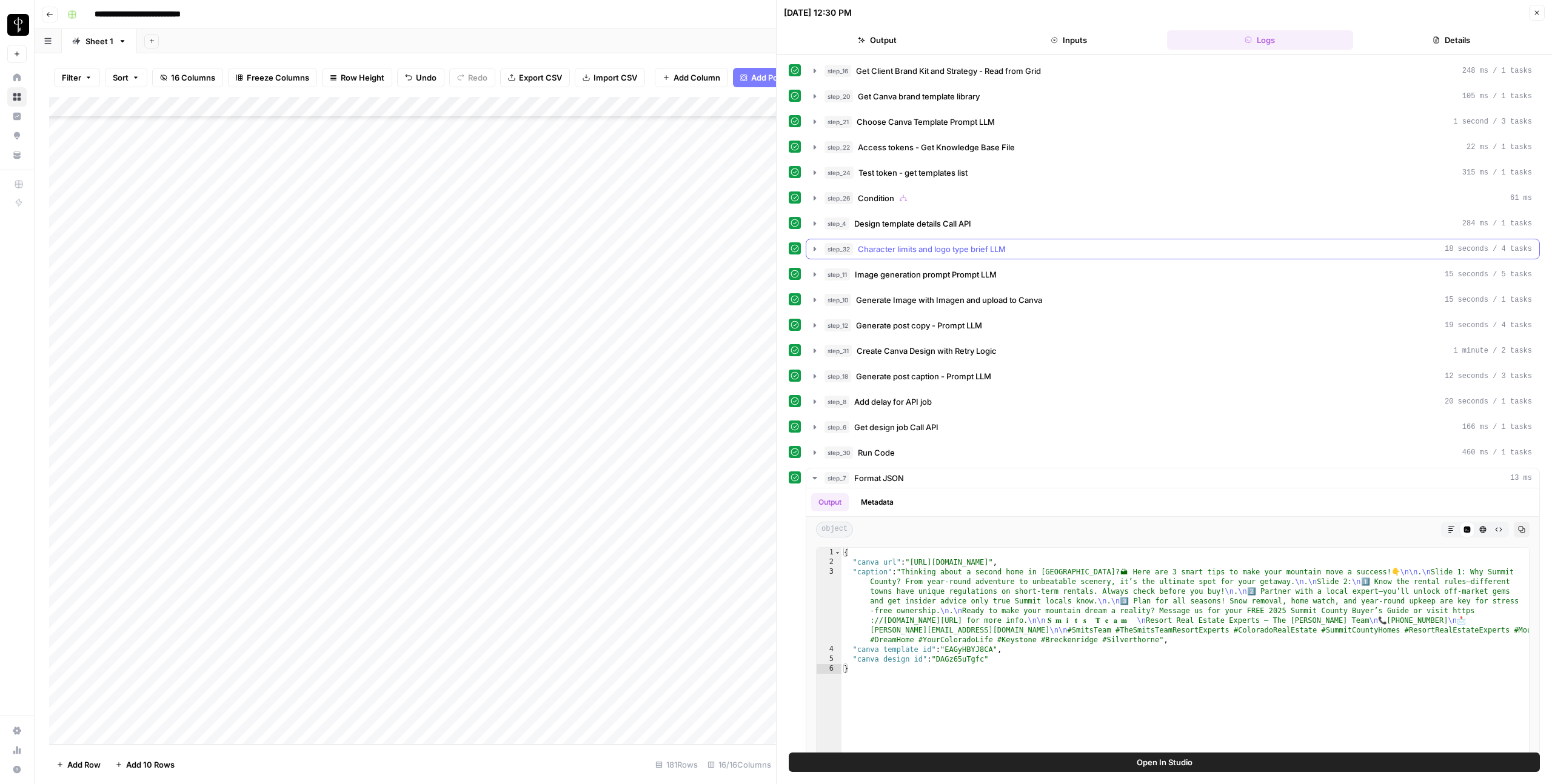
click at [821, 250] on button "step_32 Character limits and logo type brief LLM 18 seconds / 4 tasks" at bounding box center [1173, 249] width 733 height 19
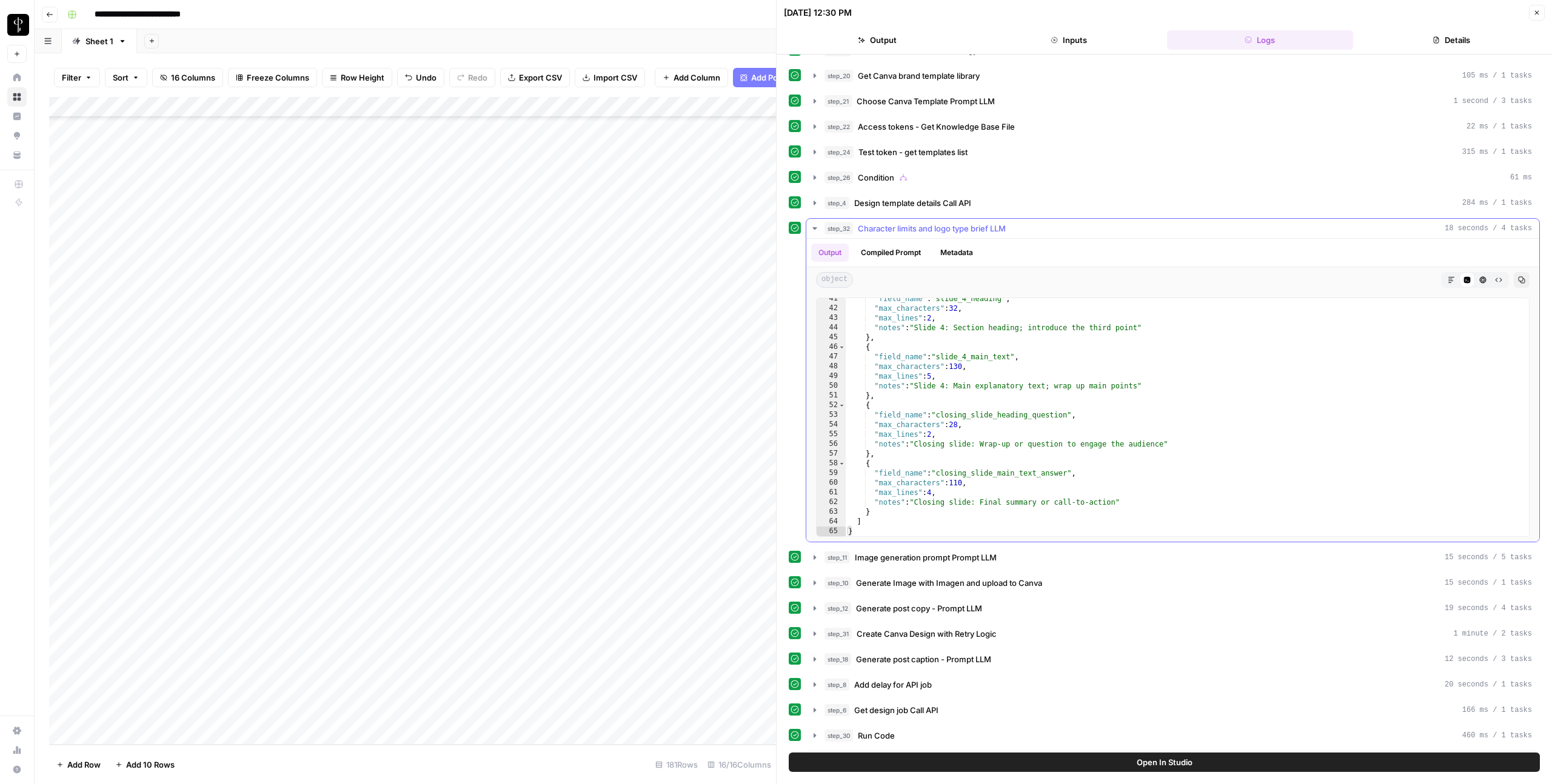
scroll to position [391, 0]
click at [1105, 17] on button "Close" at bounding box center [1537, 13] width 16 height 16
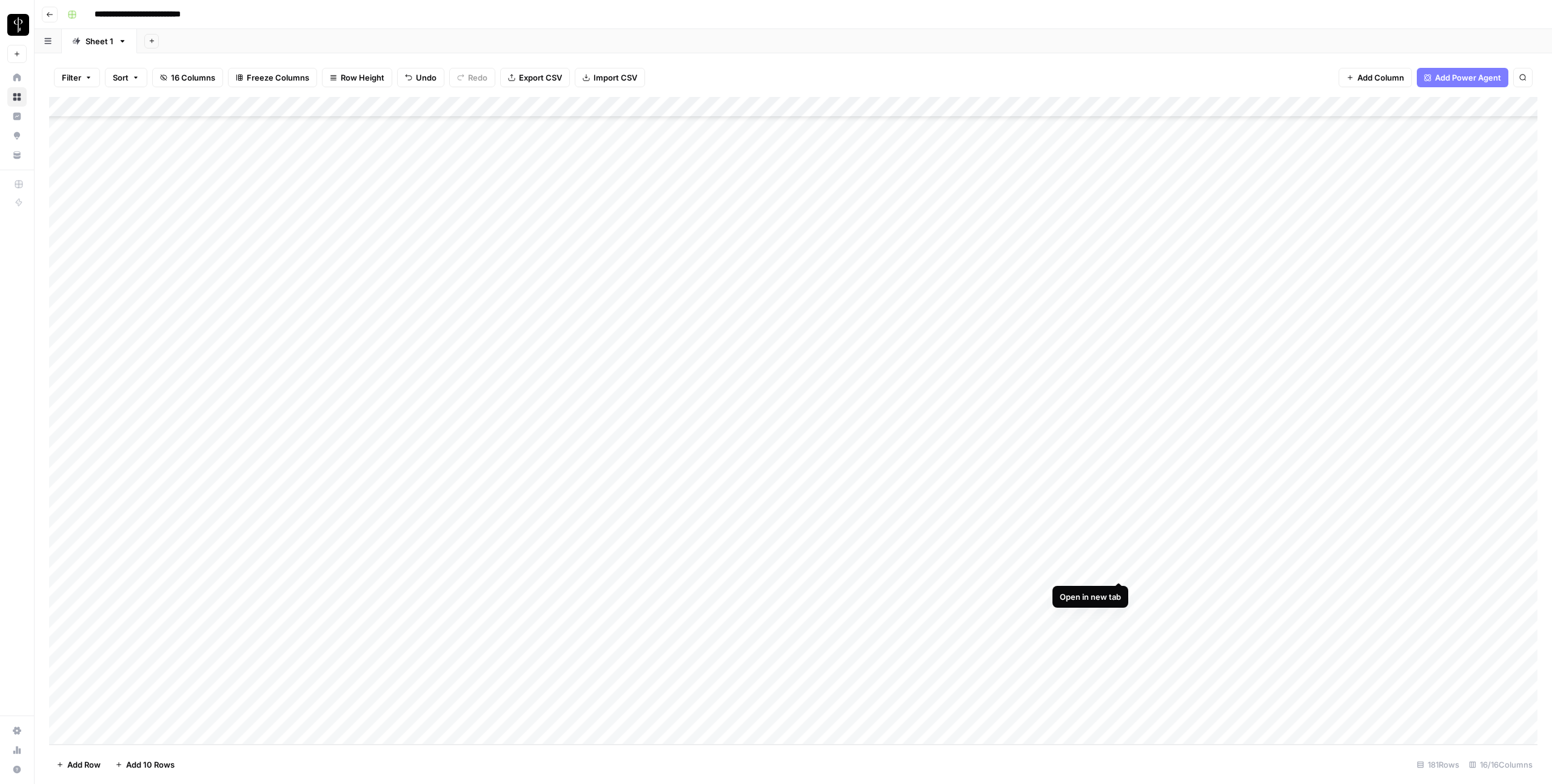
click at [1105, 569] on div "Add Column" at bounding box center [793, 421] width 1488 height 648
click at [1105, 591] on div "Add Column" at bounding box center [793, 421] width 1488 height 648
click at [849, 613] on div "Add Column" at bounding box center [793, 421] width 1488 height 648
click at [1105, 632] on div "Add Column" at bounding box center [793, 421] width 1488 height 648
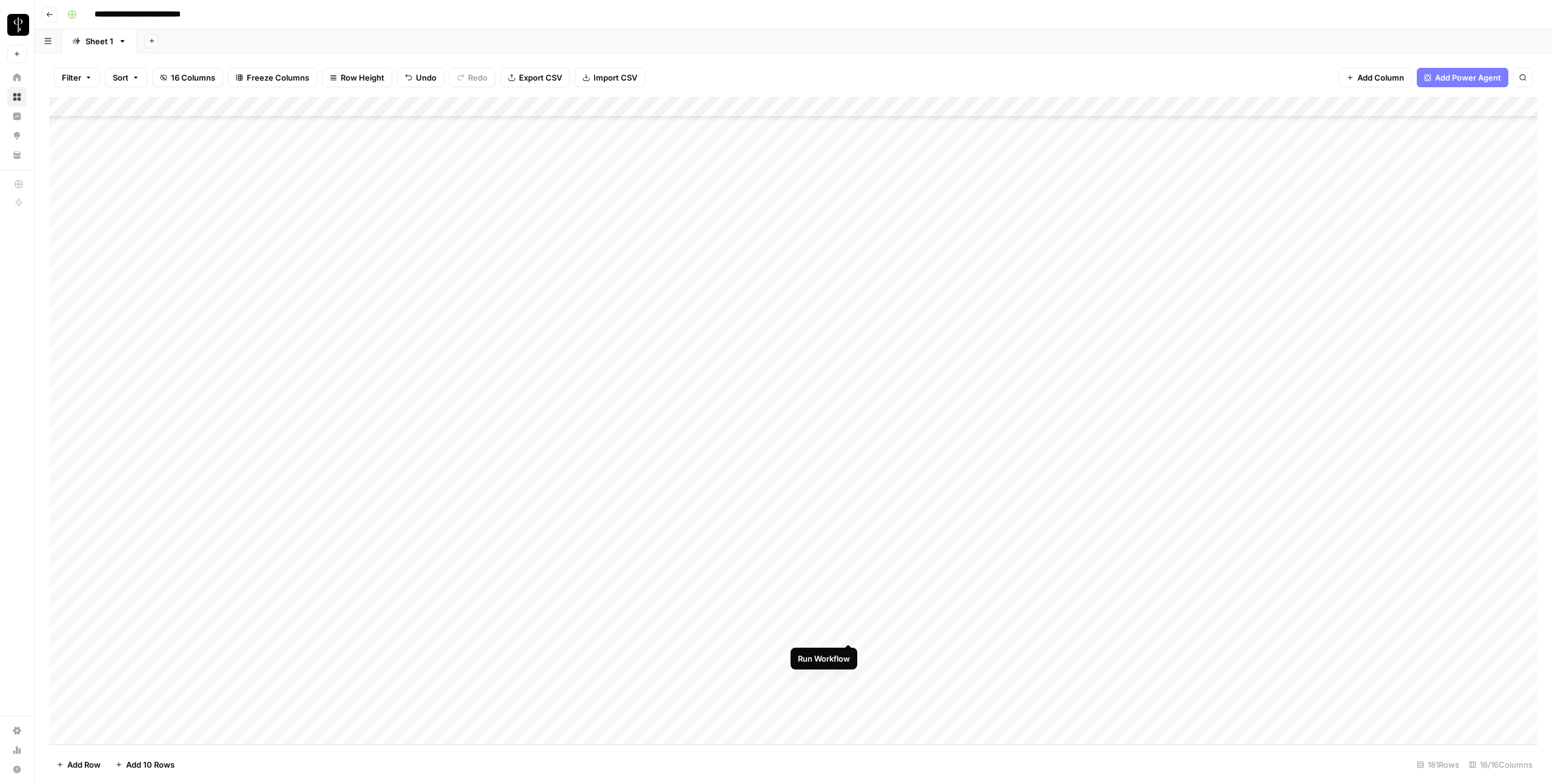
click at [852, 631] on div "Add Column" at bounding box center [793, 421] width 1488 height 648
click at [1105, 652] on div "Add Column" at bounding box center [793, 421] width 1488 height 648
click at [850, 654] on div "Add Column" at bounding box center [793, 421] width 1488 height 648
click at [847, 674] on div "Add Column" at bounding box center [793, 421] width 1488 height 648
click at [1105, 695] on div "Add Column" at bounding box center [793, 421] width 1488 height 648
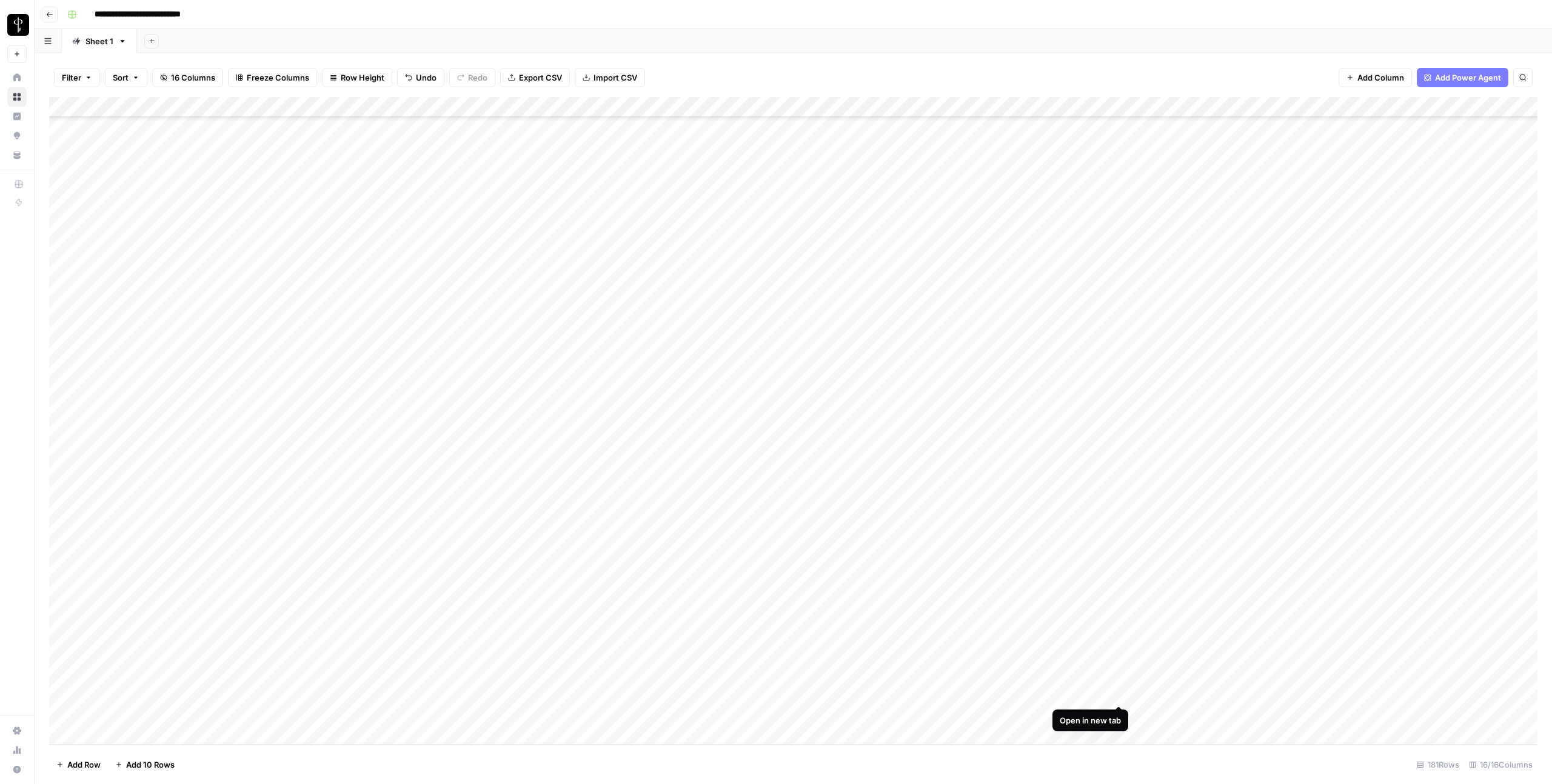
click at [1105, 690] on div "Add Column" at bounding box center [793, 421] width 1488 height 648
click at [847, 690] on div "Add Column" at bounding box center [793, 421] width 1488 height 648
click at [1105, 714] on div "Add Column" at bounding box center [793, 421] width 1488 height 648
click at [1105, 694] on div "Add Column" at bounding box center [793, 421] width 1488 height 648
click at [846, 692] on div "Add Column" at bounding box center [793, 421] width 1488 height 648
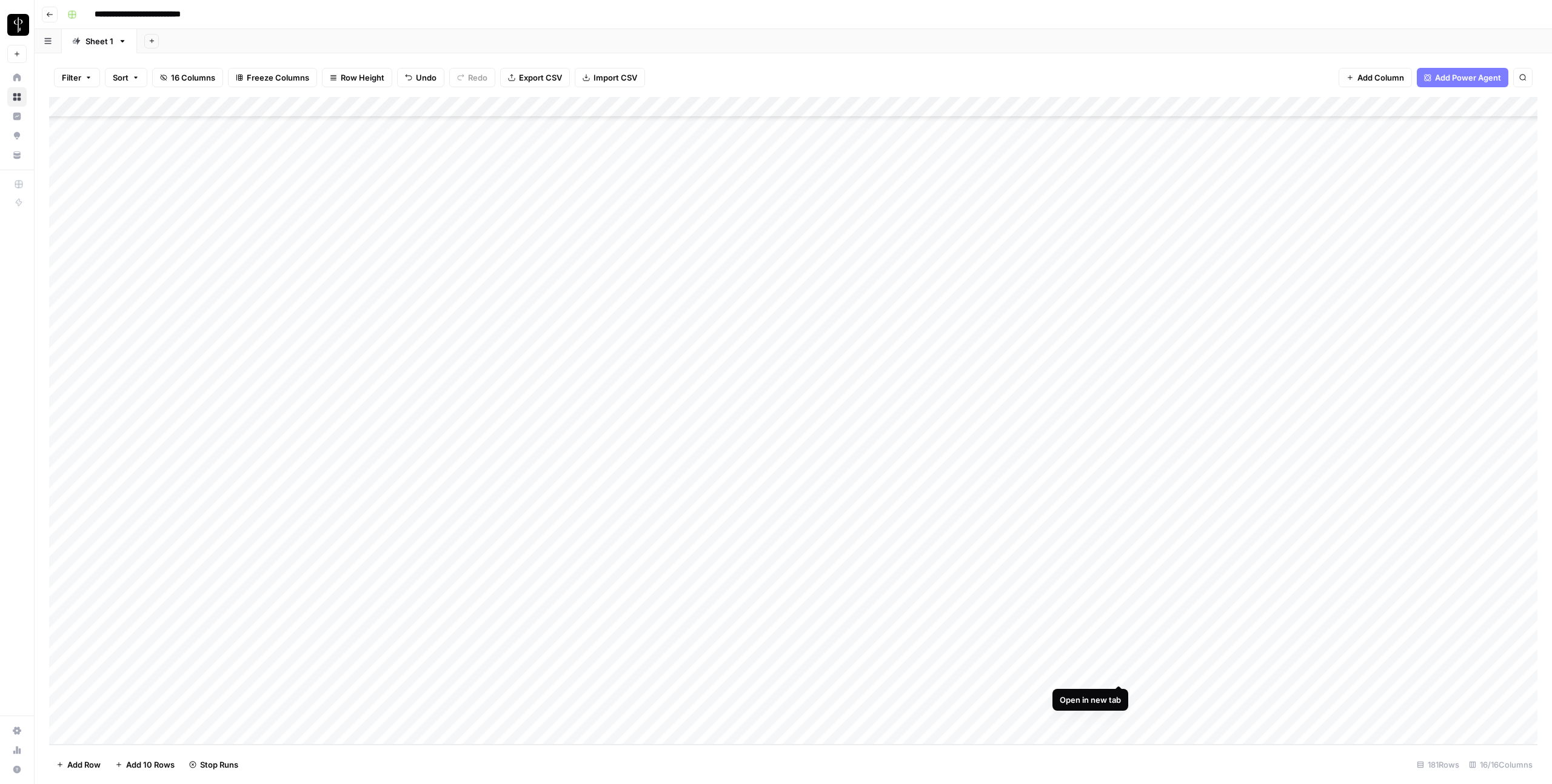
click at [1105, 672] on div "Add Column" at bounding box center [793, 421] width 1488 height 648
click at [1105, 652] on div "Add Column" at bounding box center [793, 421] width 1488 height 648
click at [931, 109] on div "Add Column" at bounding box center [793, 421] width 1488 height 648
click at [890, 230] on span "Remove Column" at bounding box center [909, 226] width 106 height 12
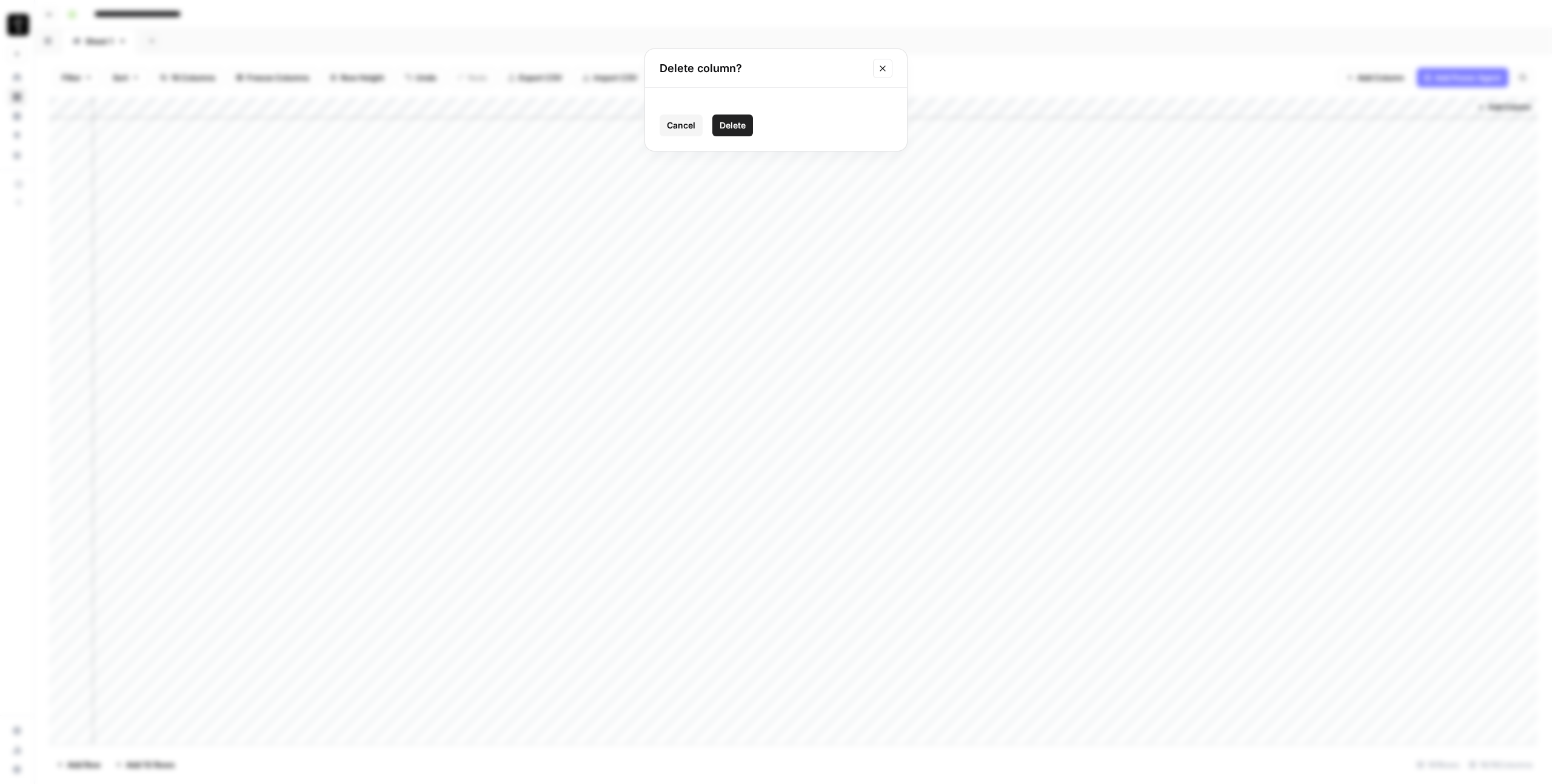
click at [883, 72] on icon "Close modal" at bounding box center [882, 68] width 10 height 10
click at [1105, 109] on div "Add Column" at bounding box center [793, 421] width 1488 height 648
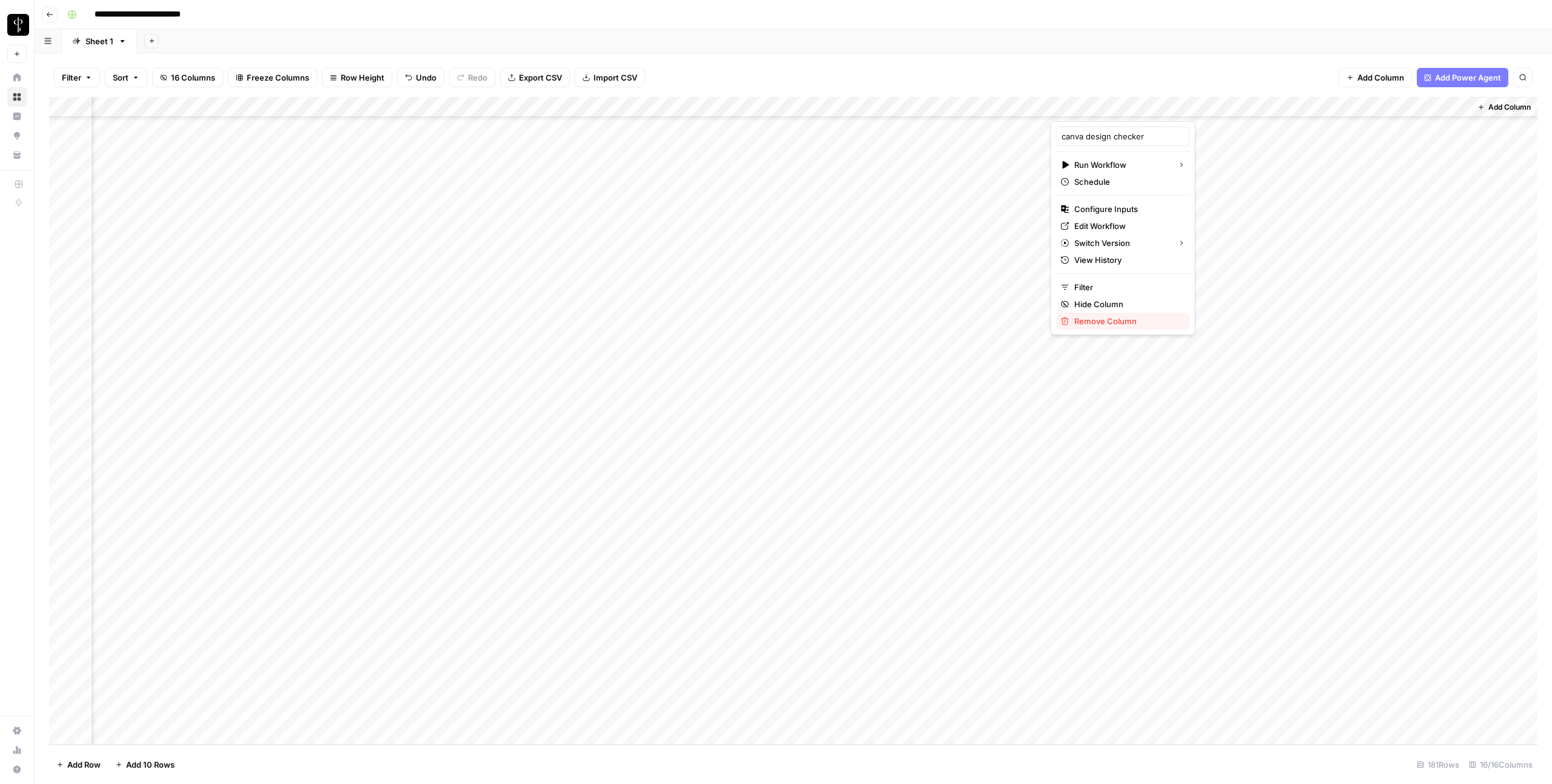
click at [1105, 321] on span "Remove Column" at bounding box center [1127, 321] width 106 height 12
click at [730, 139] on span "Delete" at bounding box center [732, 136] width 26 height 12
click at [1105, 226] on div "Add Column" at bounding box center [793, 421] width 1488 height 648
click at [1105, 242] on div "Add Column" at bounding box center [793, 421] width 1488 height 648
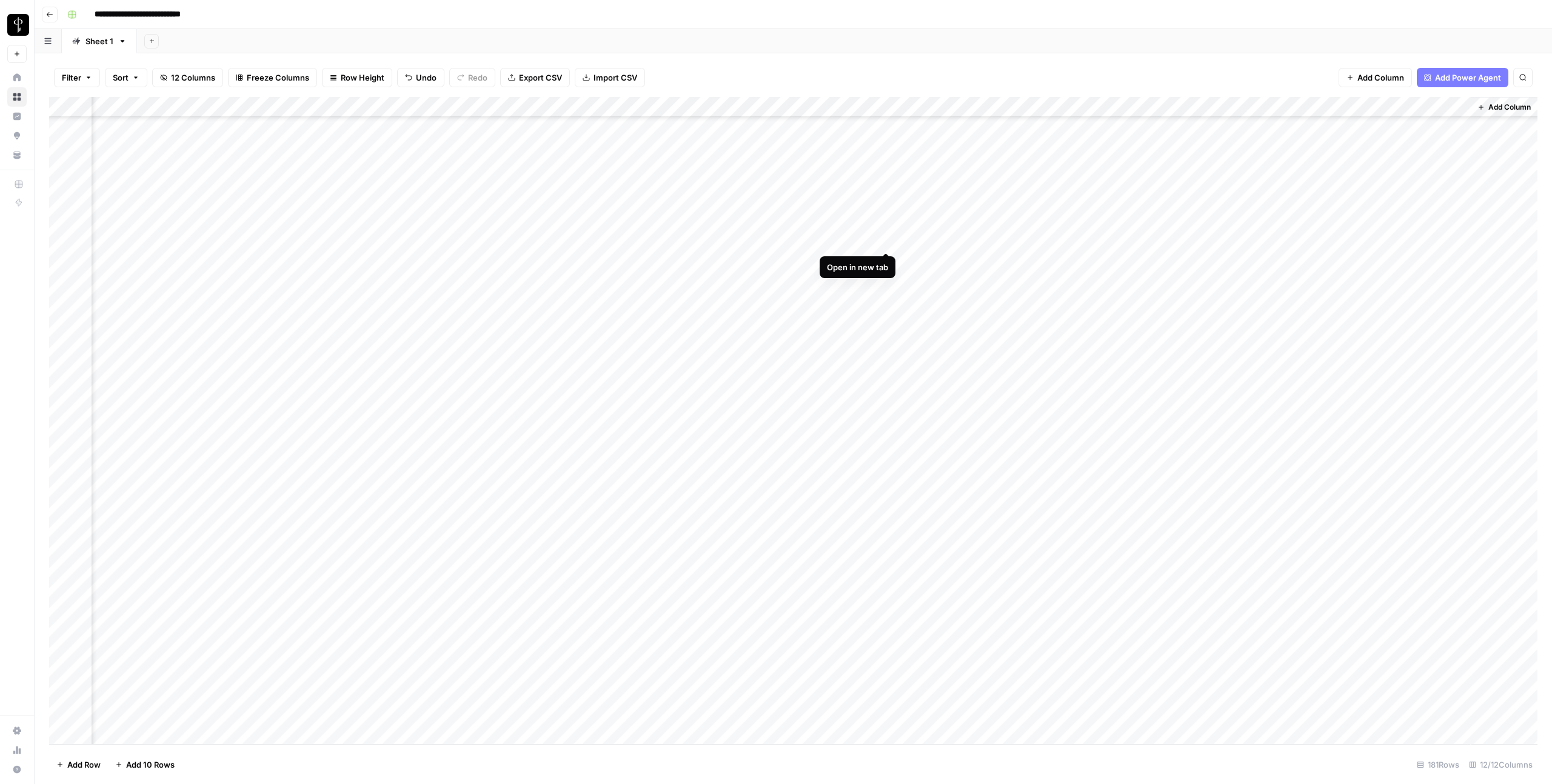
click at [890, 239] on div "Add Column" at bounding box center [793, 421] width 1488 height 648
click at [1105, 236] on div "Add Column" at bounding box center [793, 421] width 1488 height 648
type textarea "****"
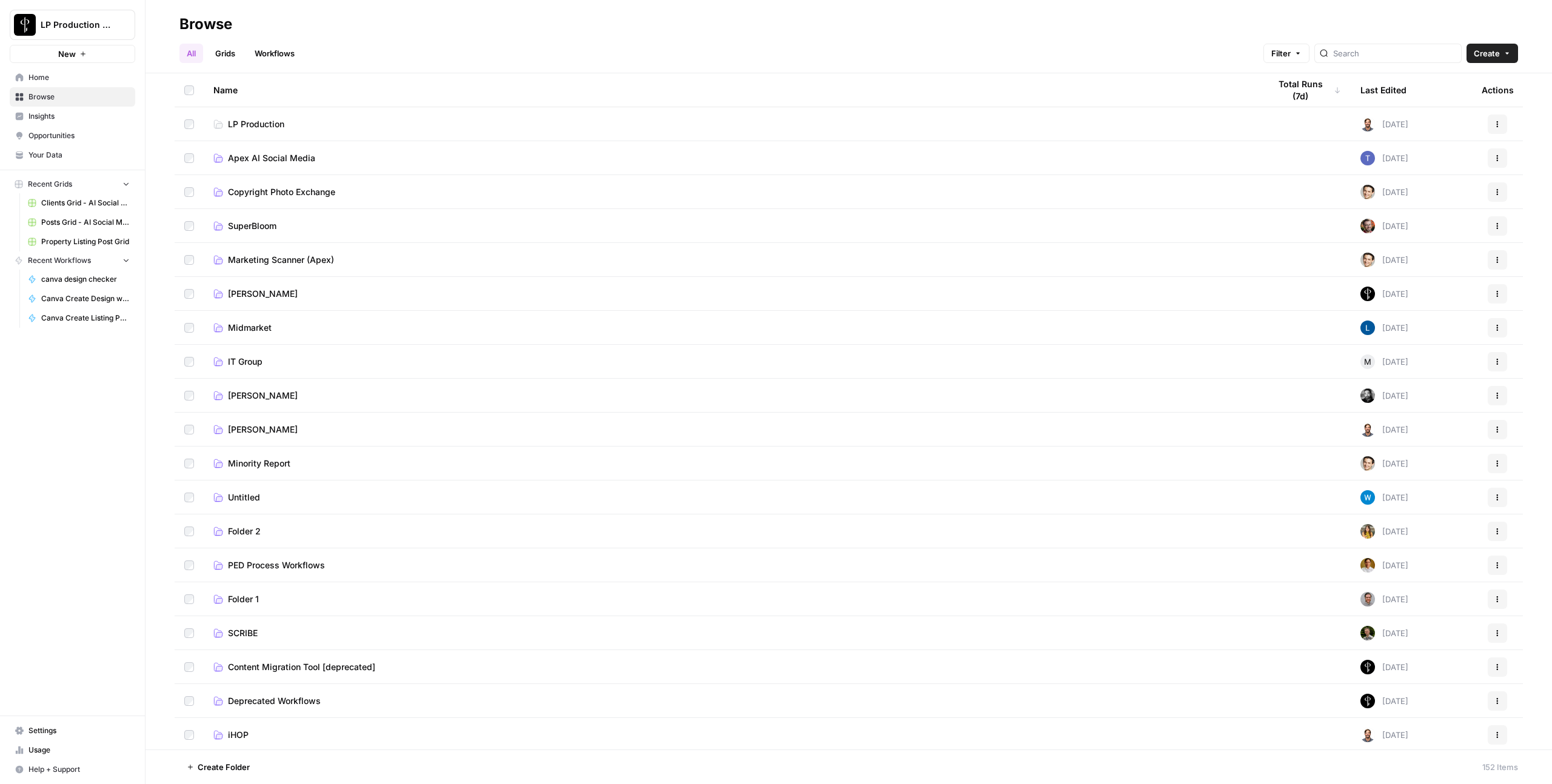
click at [253, 162] on span "Apex AI Social Media" at bounding box center [272, 158] width 87 height 12
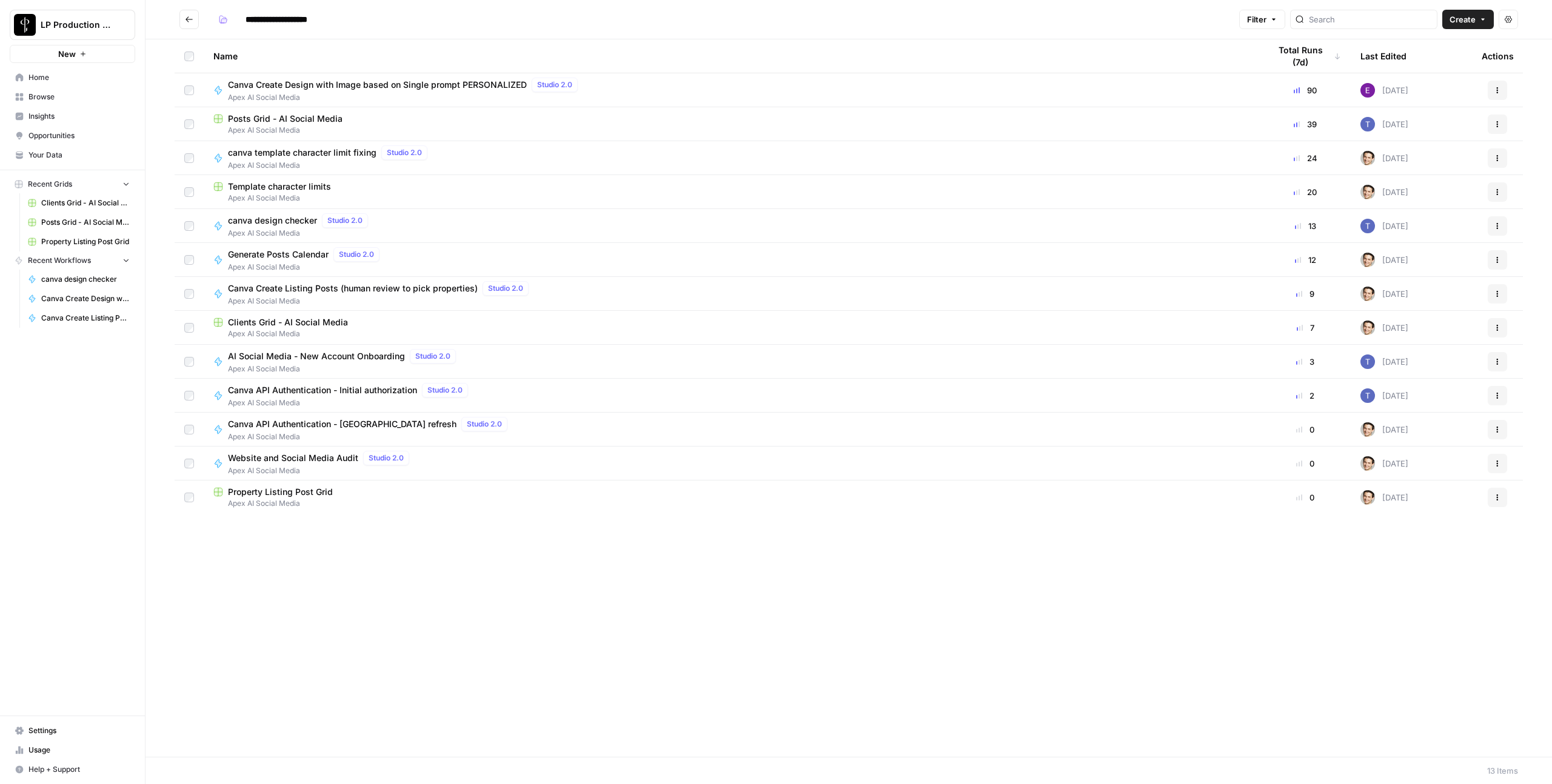
click at [314, 501] on span "Apex AI Social Media" at bounding box center [732, 503] width 1037 height 11
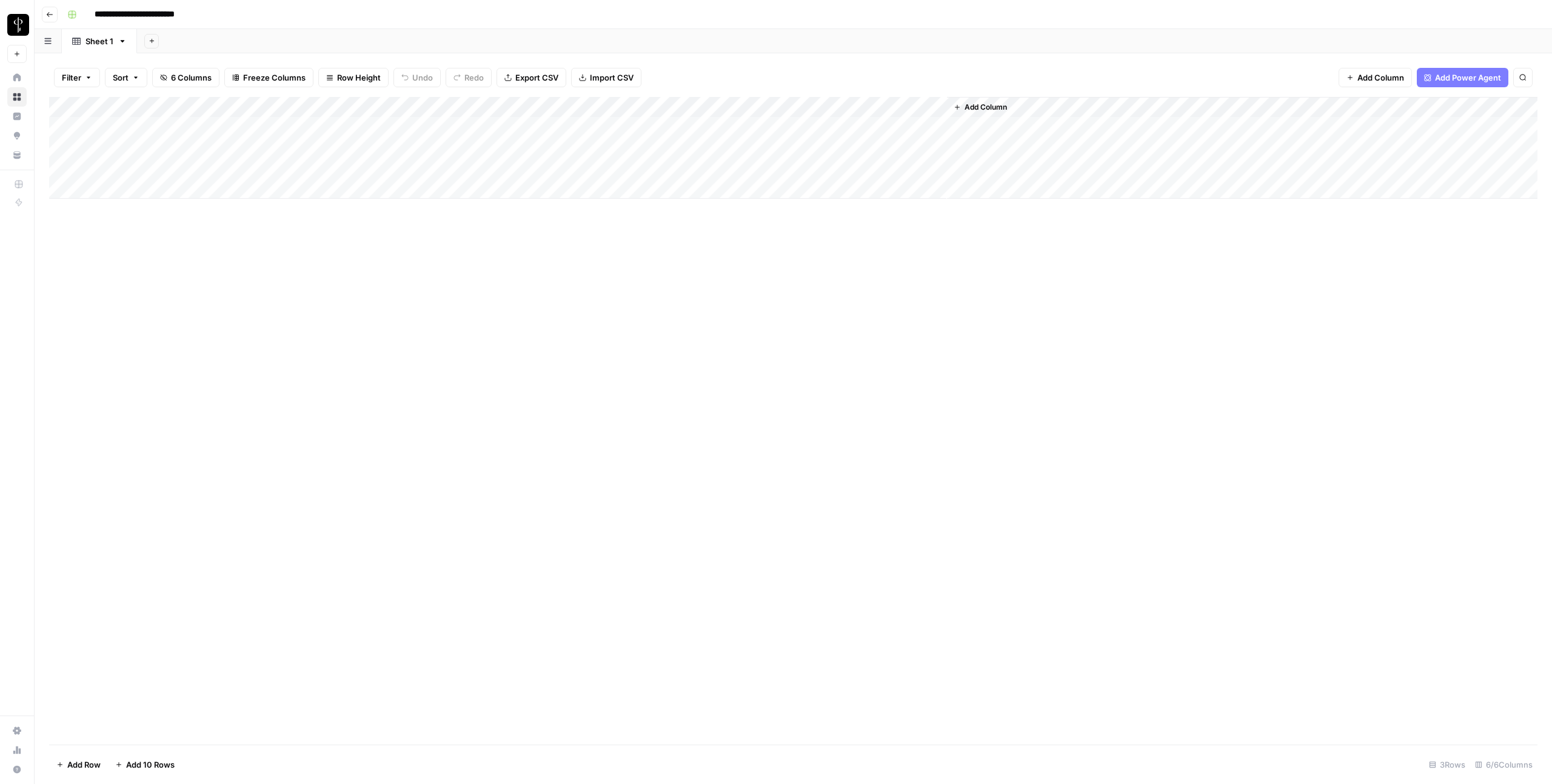
click at [976, 112] on button "Add Column" at bounding box center [980, 107] width 63 height 16
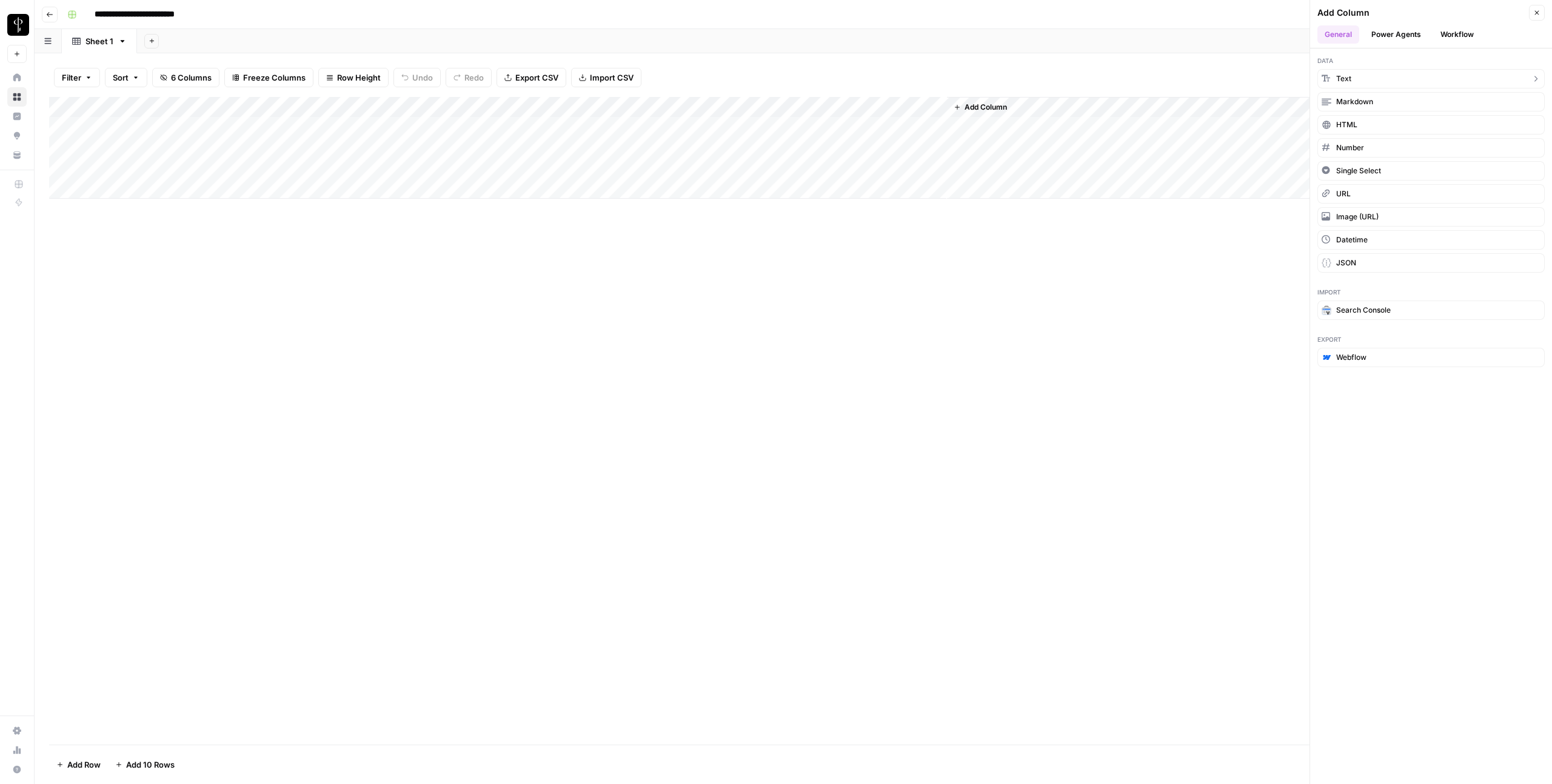
click at [1367, 81] on button "Text" at bounding box center [1431, 79] width 228 height 19
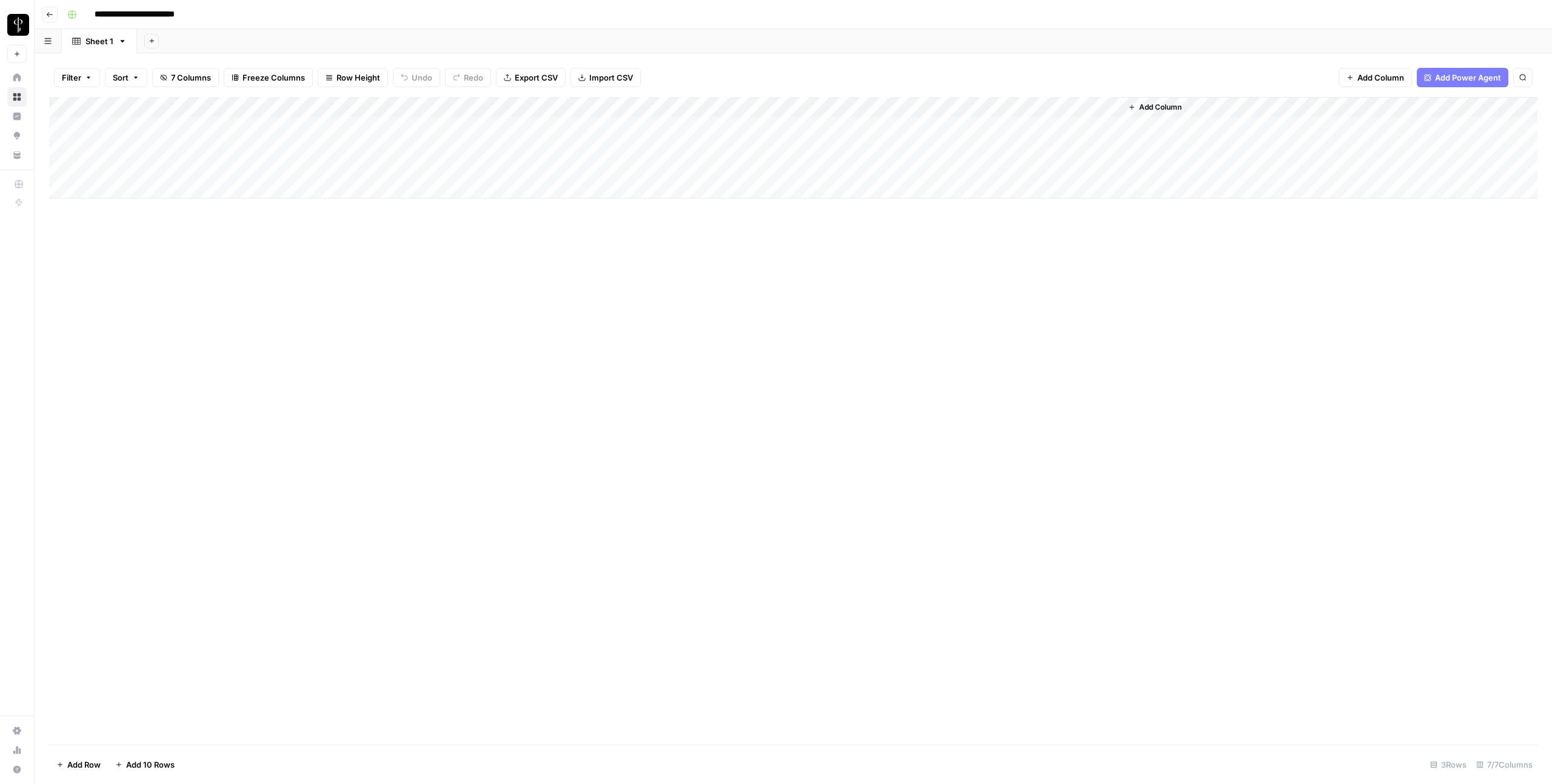
click at [1061, 104] on div "Add Column" at bounding box center [793, 148] width 1488 height 102
click at [1038, 134] on input "New Column" at bounding box center [1018, 136] width 123 height 12
type input "Ana's Feedback"
click at [726, 474] on div "Add Column" at bounding box center [793, 421] width 1488 height 648
